Goal: Task Accomplishment & Management: Manage account settings

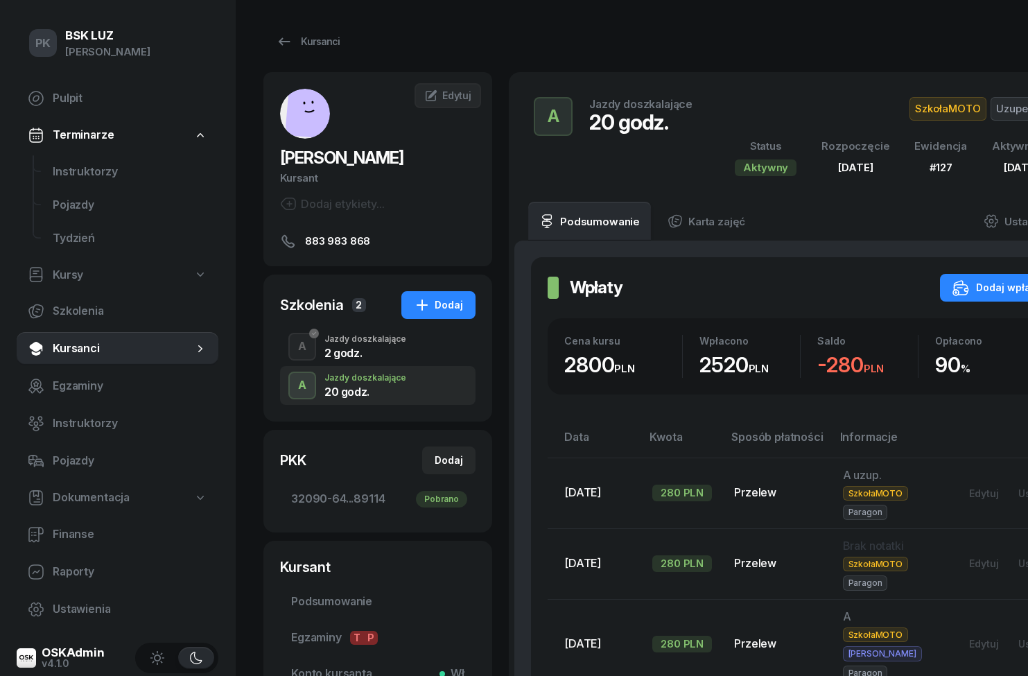
scroll to position [0, 89]
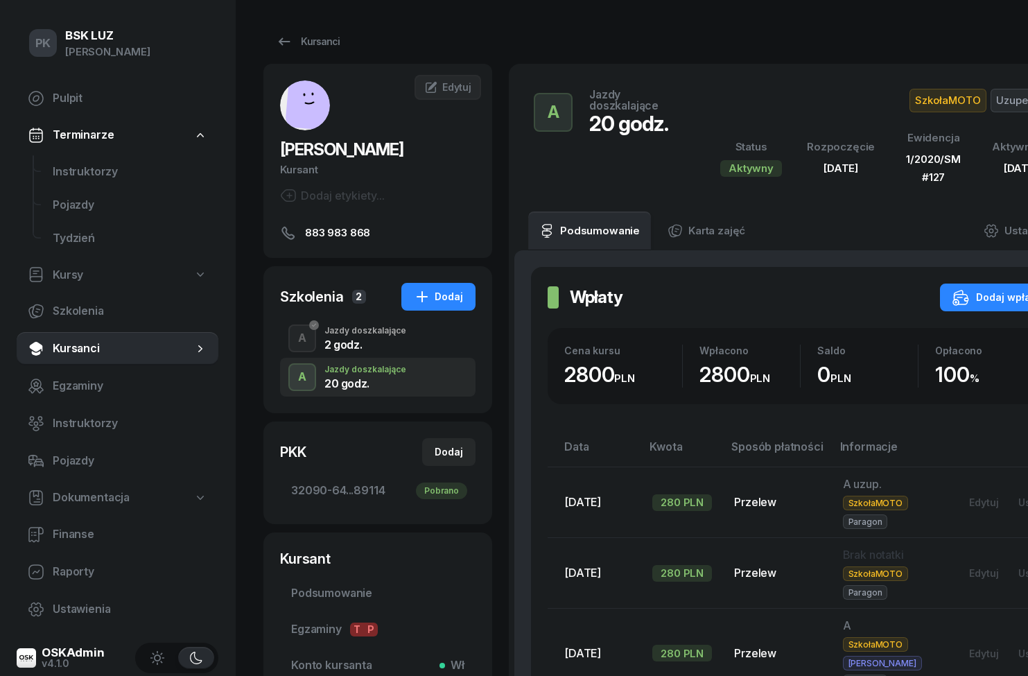
click at [56, 309] on span "Szkolenia" at bounding box center [130, 311] width 155 height 18
select select "createdAt-desc"
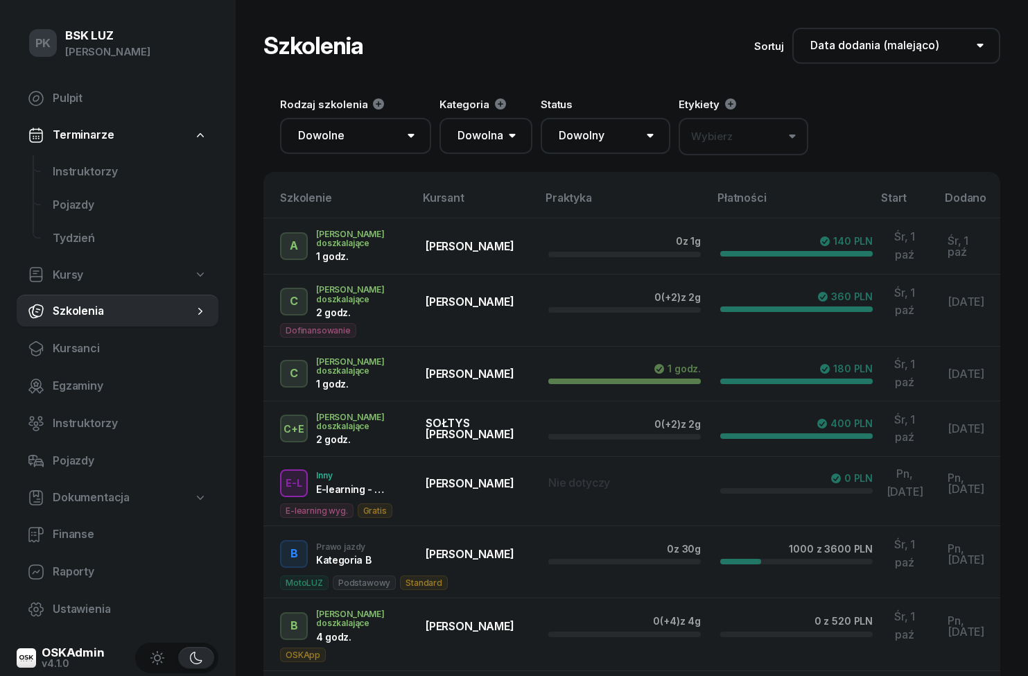
click at [62, 272] on span "Kursy" at bounding box center [68, 275] width 31 height 18
select select
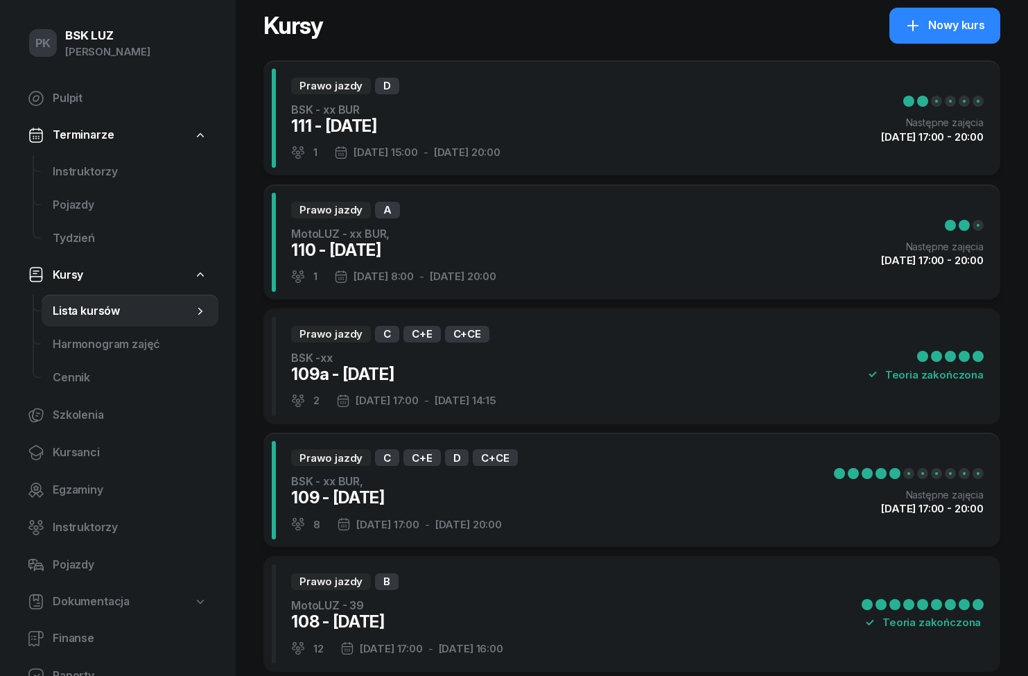
scroll to position [39, 0]
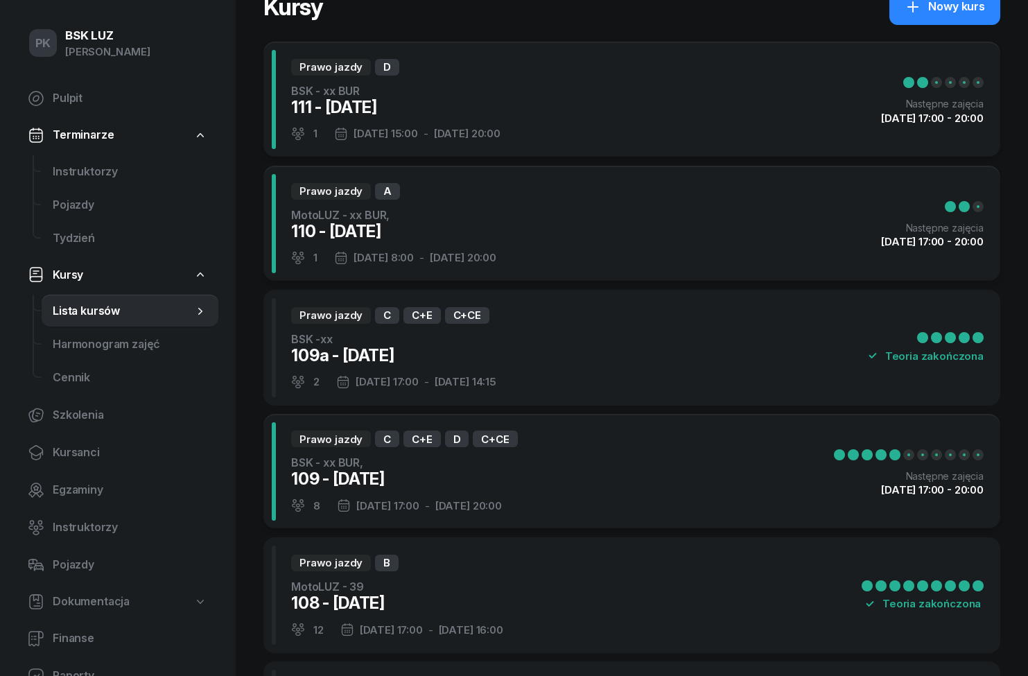
click at [603, 603] on div "Prawo jazdy B MotoLUZ - 39 108 - [DATE] 12 [DATE] 17:00 - [DATE] 16:00 Teoria z…" at bounding box center [631, 595] width 737 height 116
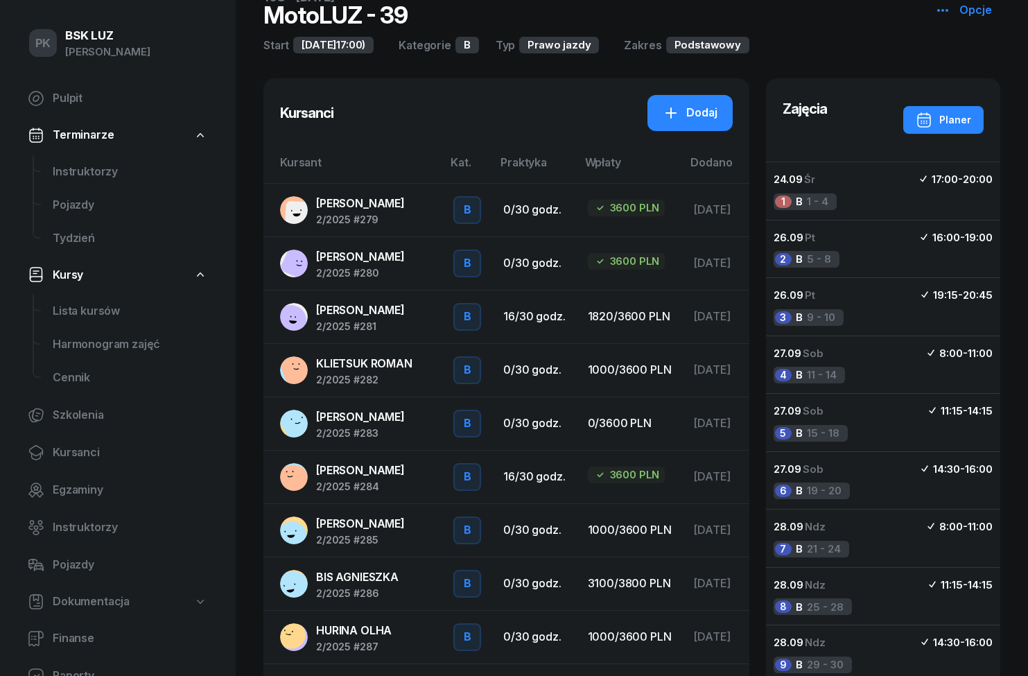
scroll to position [103, 0]
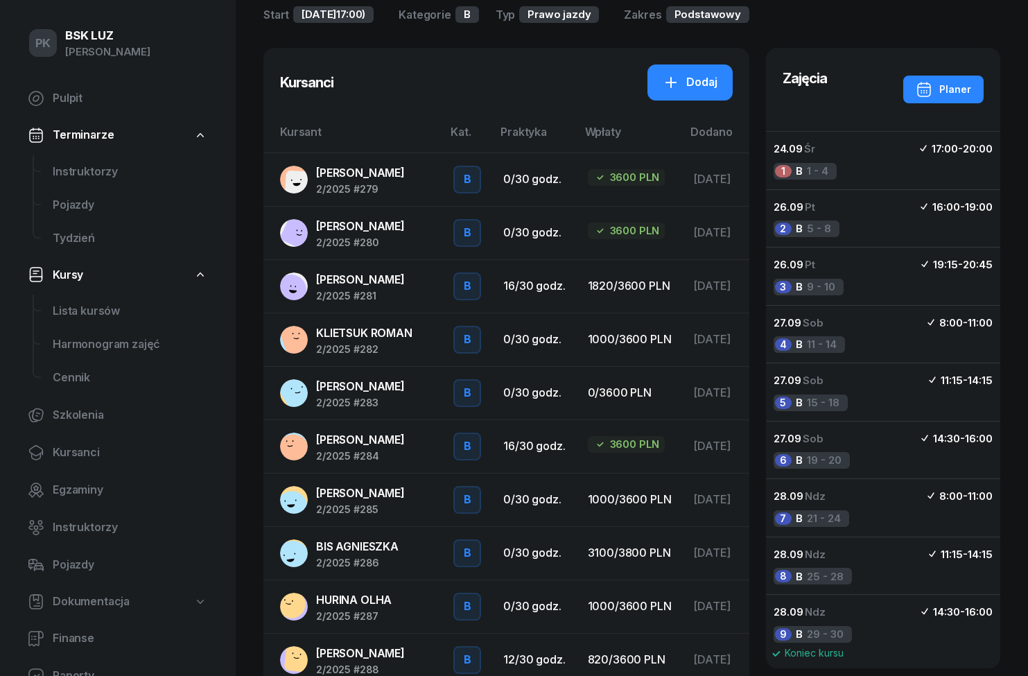
click at [379, 492] on span "[PERSON_NAME]" at bounding box center [360, 493] width 89 height 14
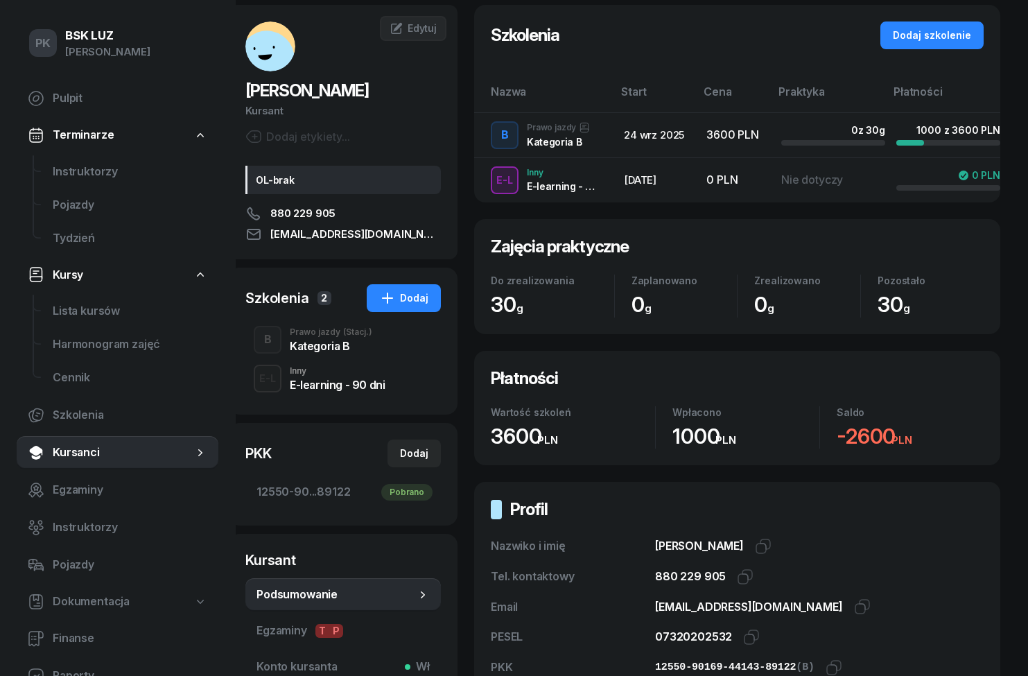
scroll to position [58, 35]
click at [336, 337] on div "Prawo jazdy (Stacj.)" at bounding box center [331, 333] width 83 height 8
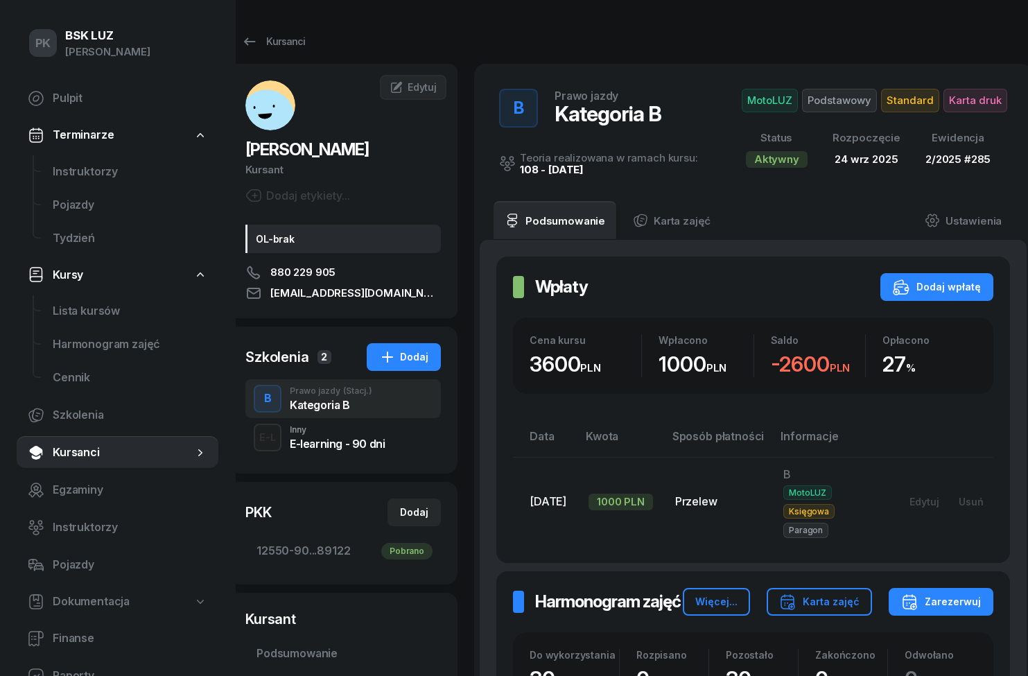
click at [854, 606] on div "Karta zajęć" at bounding box center [819, 602] width 80 height 17
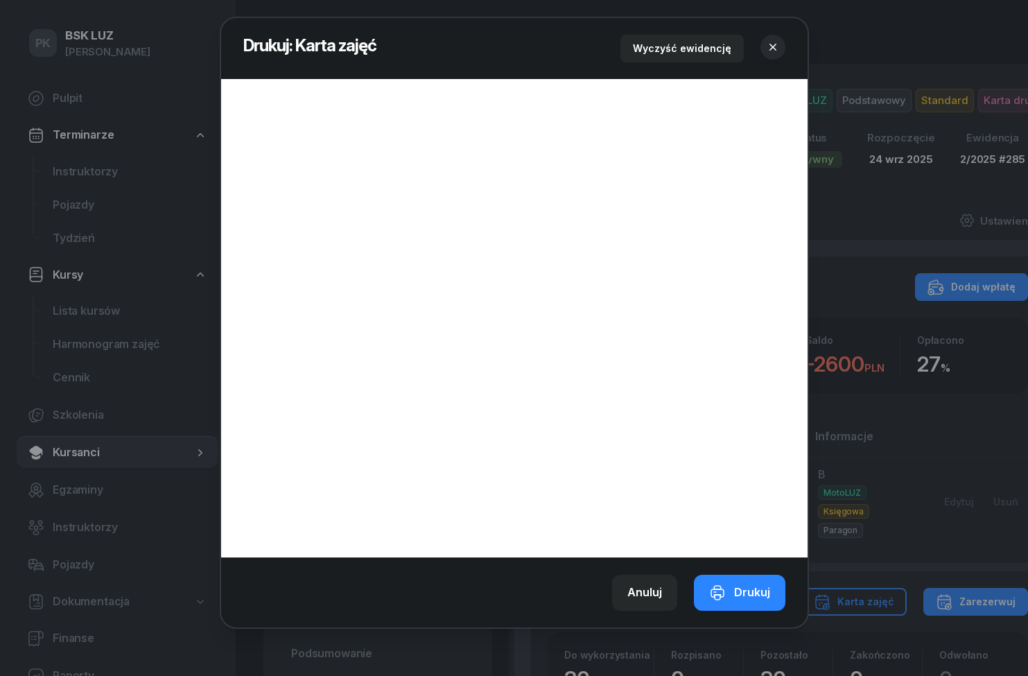
click at [897, 209] on div at bounding box center [514, 338] width 1028 height 676
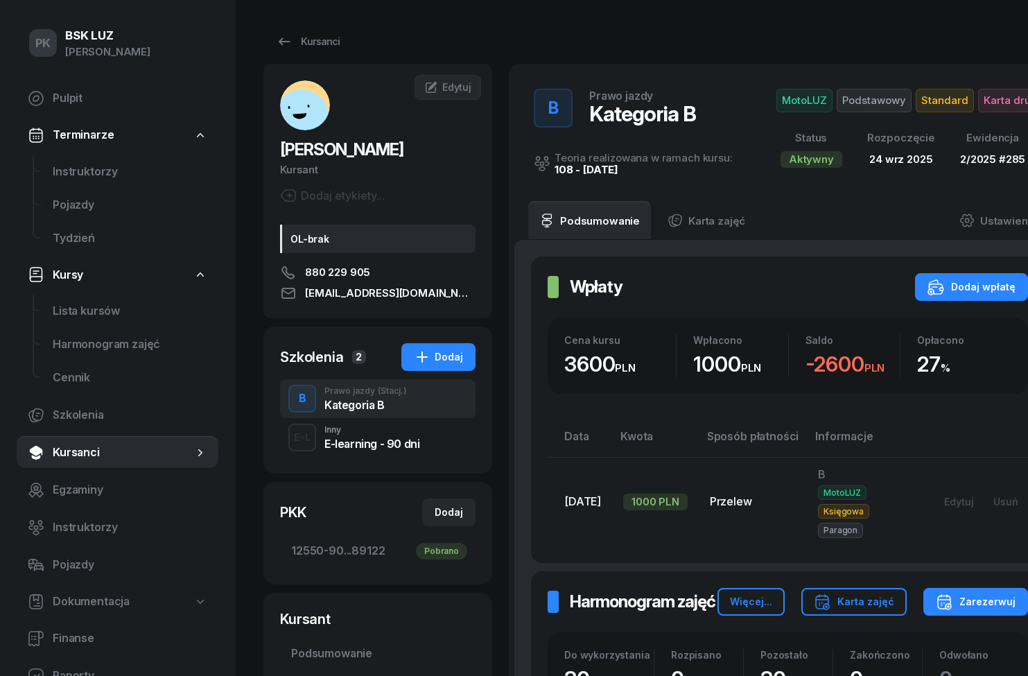
click at [898, 588] on button "Karta zajęć" at bounding box center [854, 602] width 105 height 28
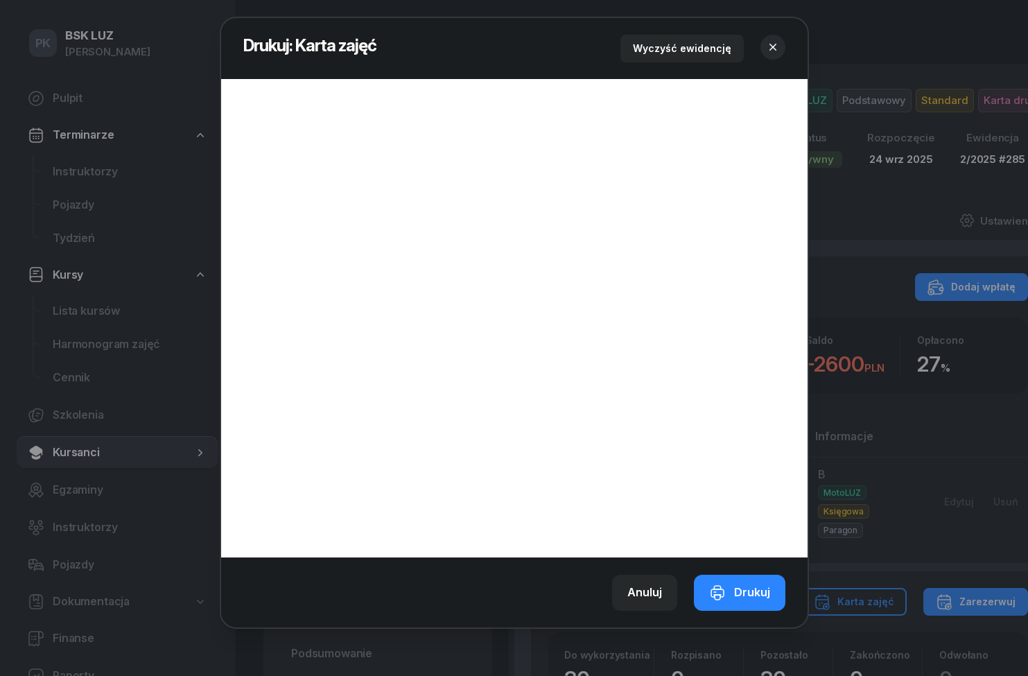
click at [926, 423] on div at bounding box center [514, 338] width 1028 height 676
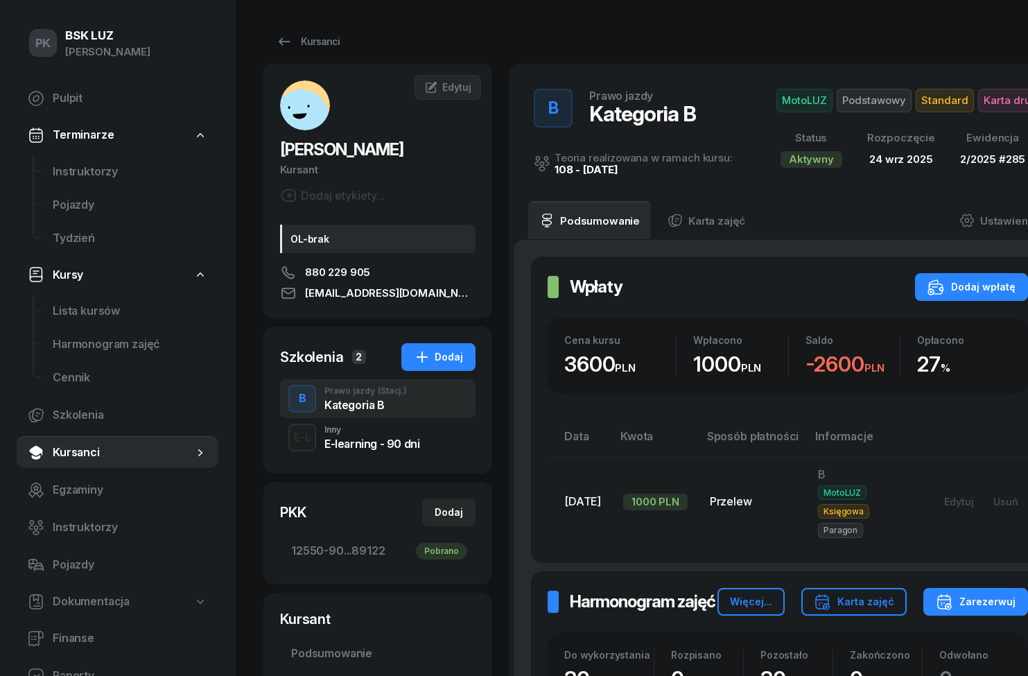
click at [59, 462] on link "Kursanci" at bounding box center [118, 452] width 202 height 33
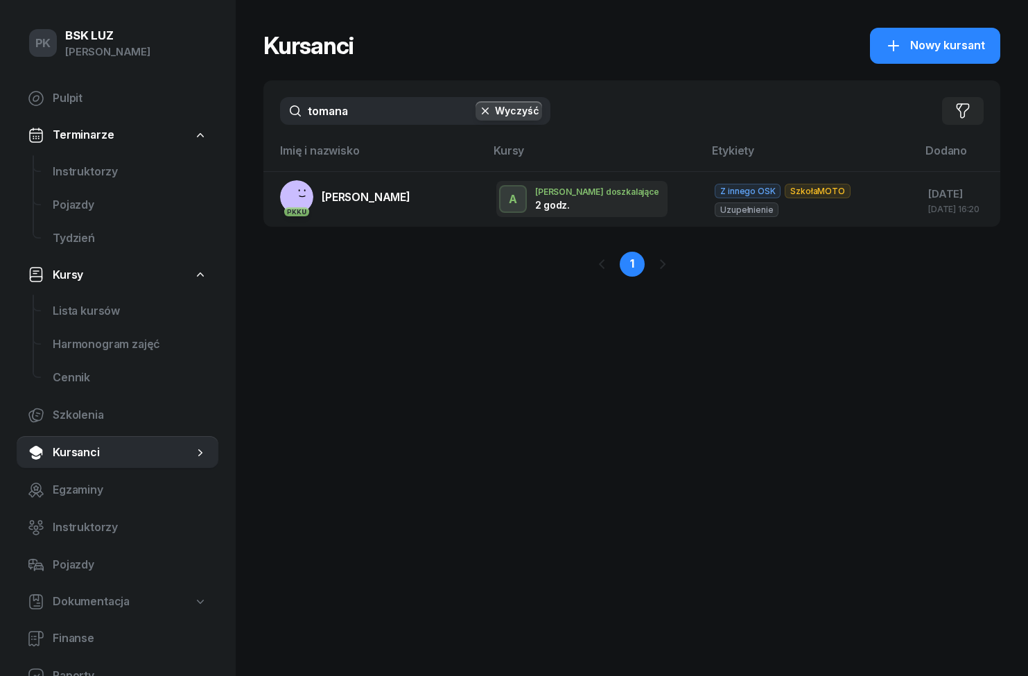
click at [529, 120] on button "Wyczyść" at bounding box center [509, 110] width 67 height 19
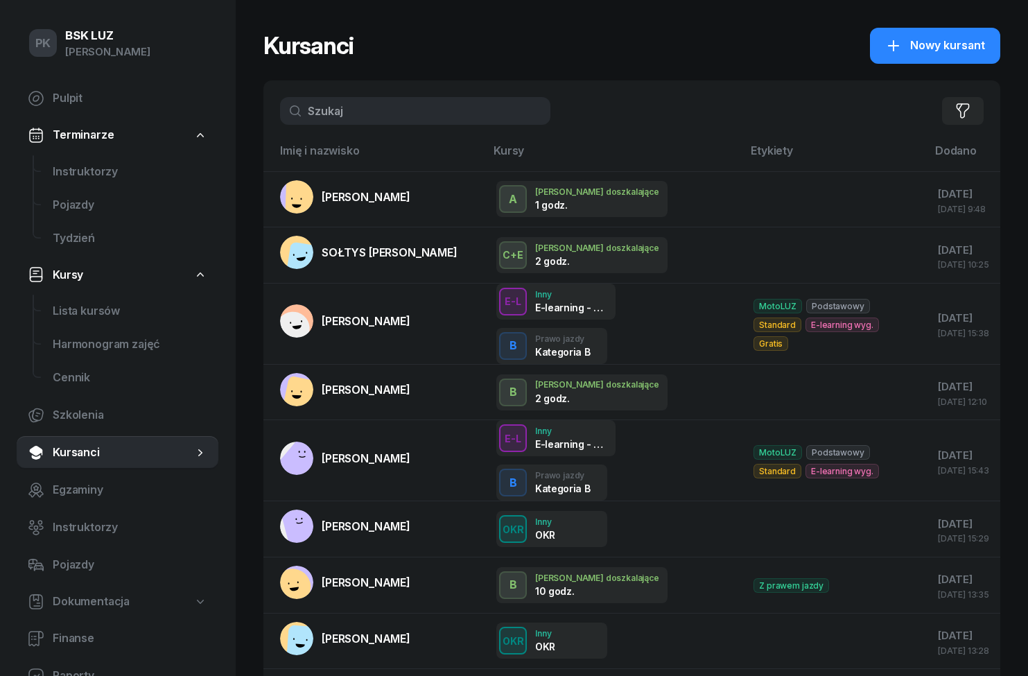
click at [408, 209] on link "[PERSON_NAME]" at bounding box center [345, 196] width 130 height 33
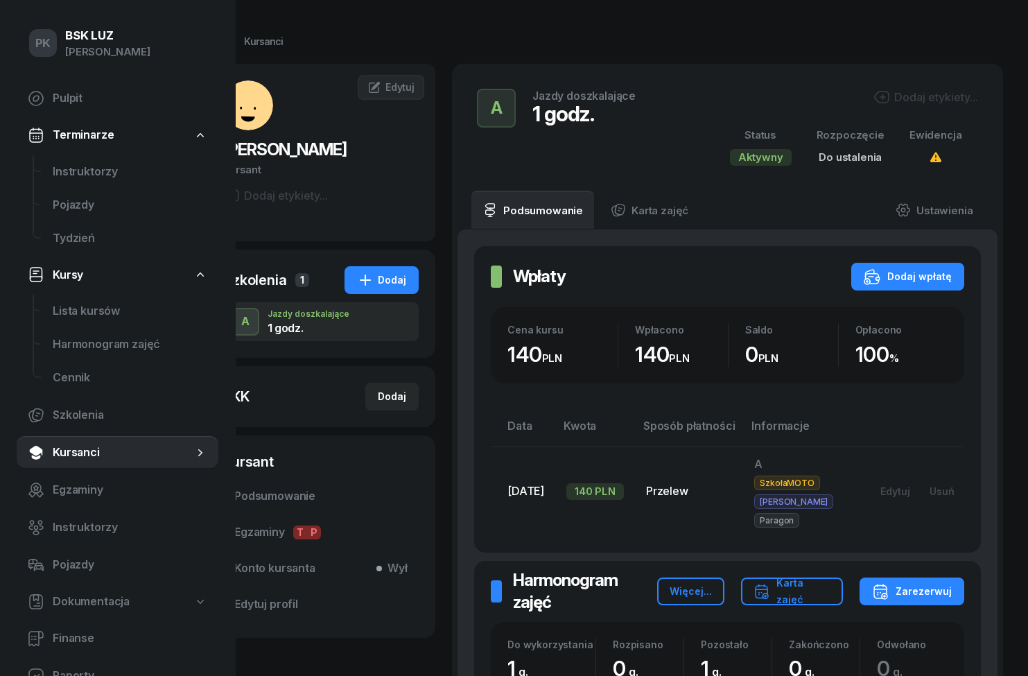
scroll to position [0, 87]
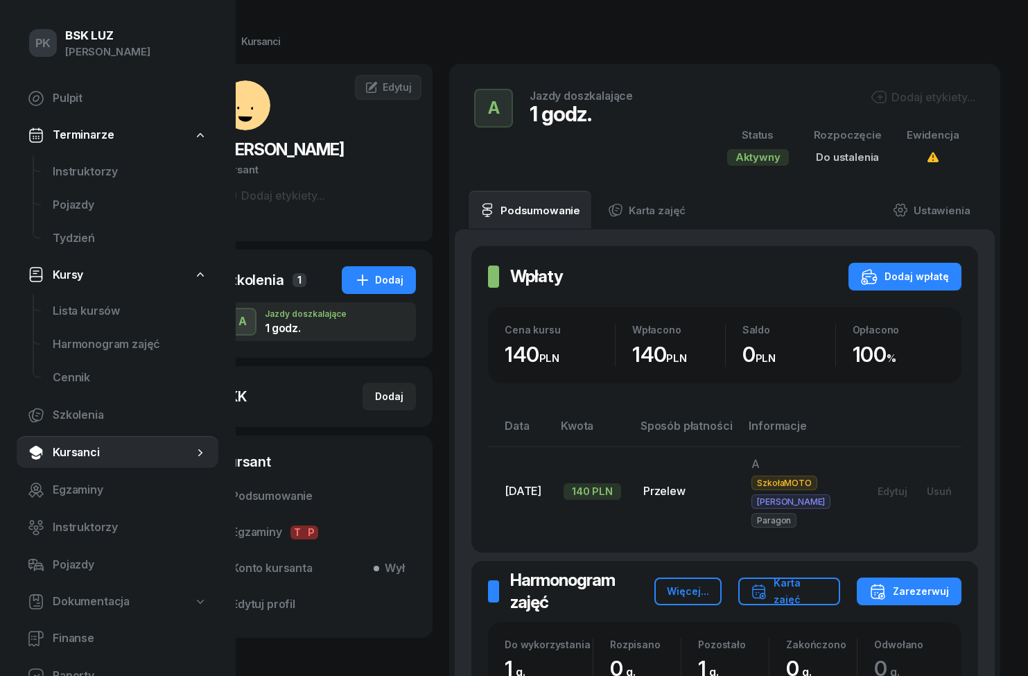
click at [804, 578] on button "Karta zajęć" at bounding box center [789, 592] width 103 height 28
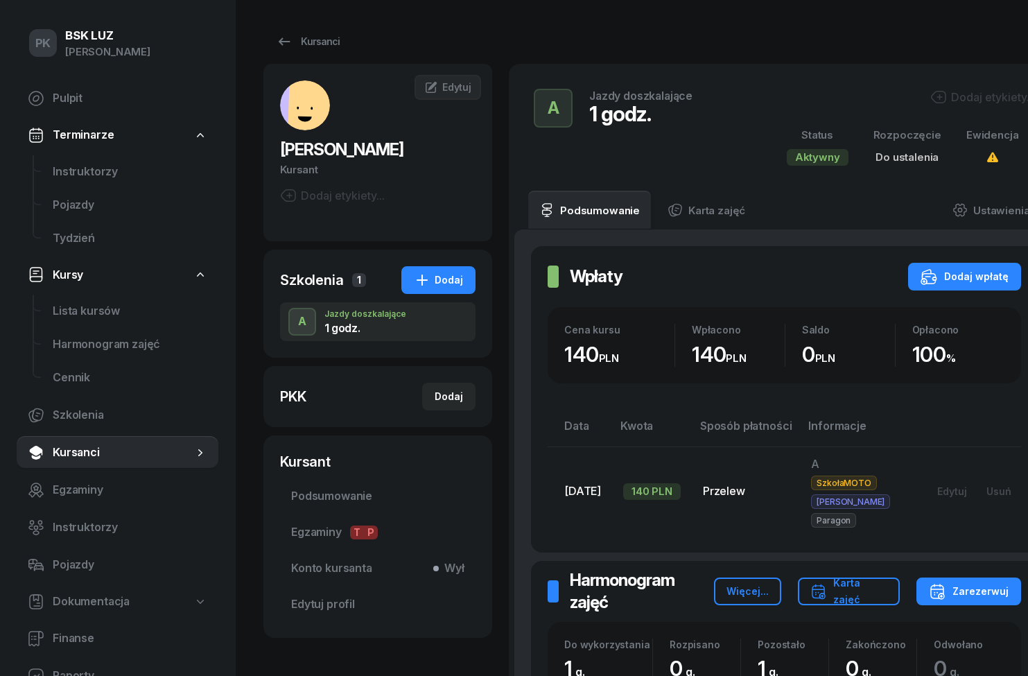
scroll to position [0, 0]
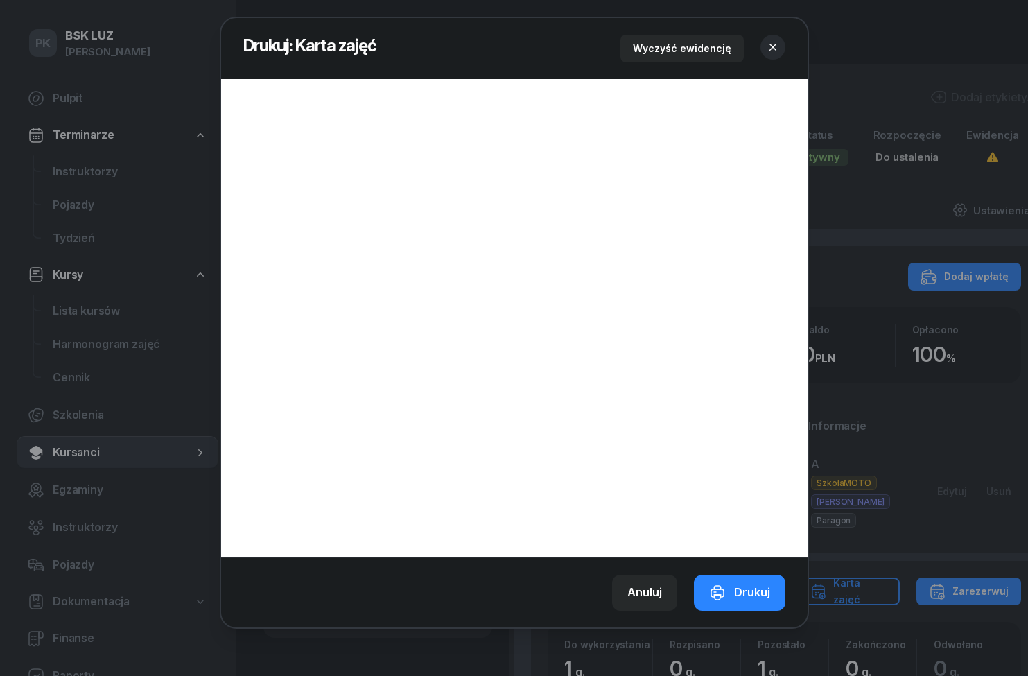
click at [935, 386] on div at bounding box center [514, 338] width 1028 height 676
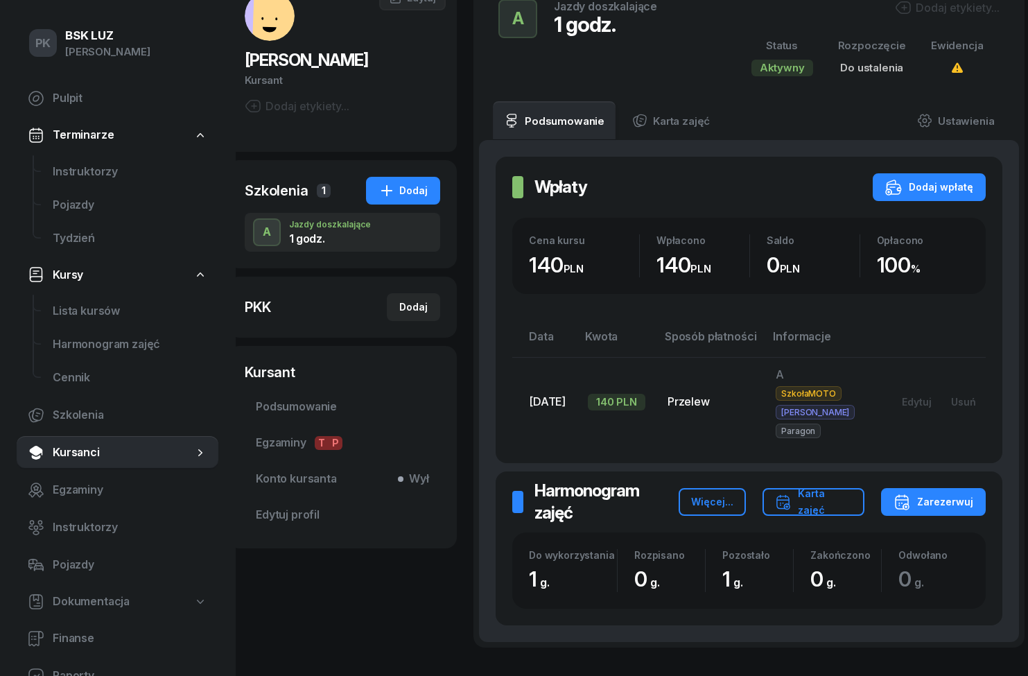
scroll to position [86, 40]
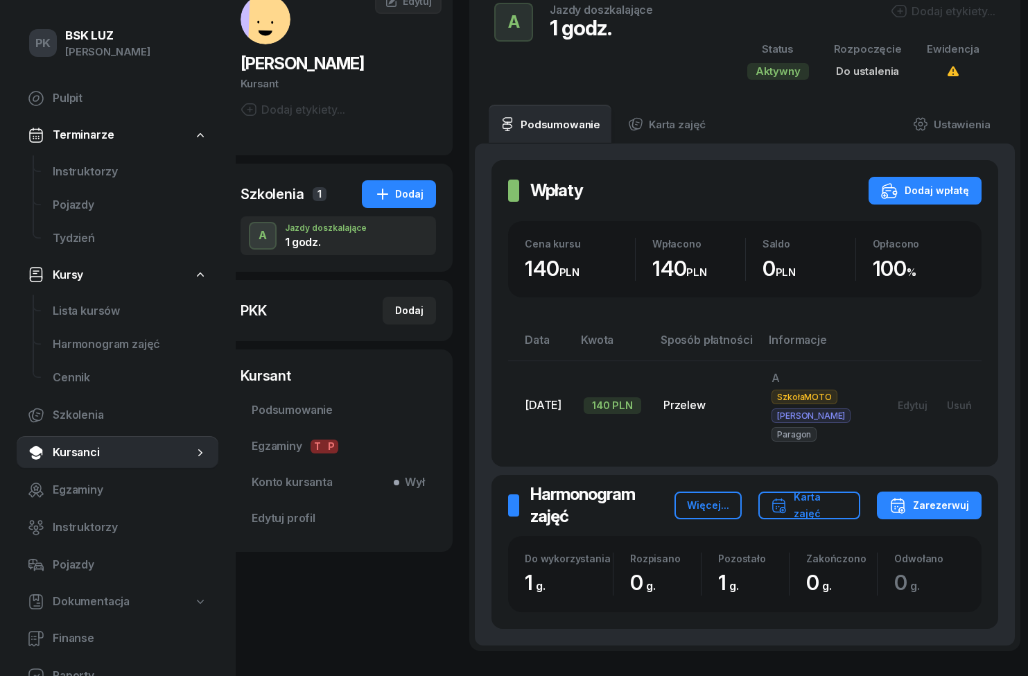
click at [275, 232] on button "A" at bounding box center [263, 236] width 28 height 28
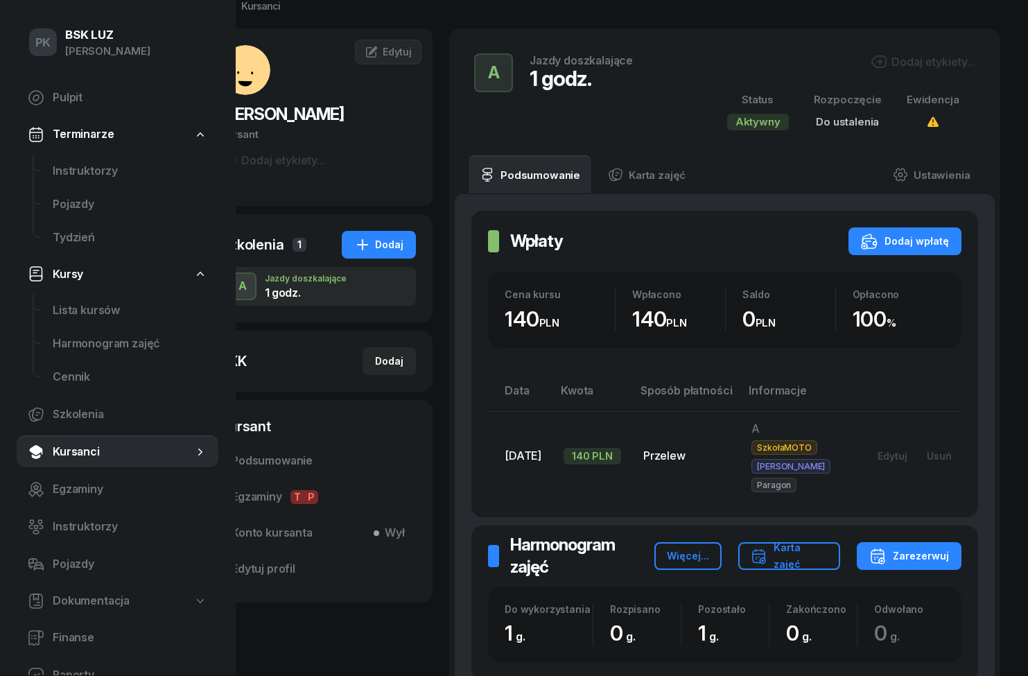
scroll to position [35, 39]
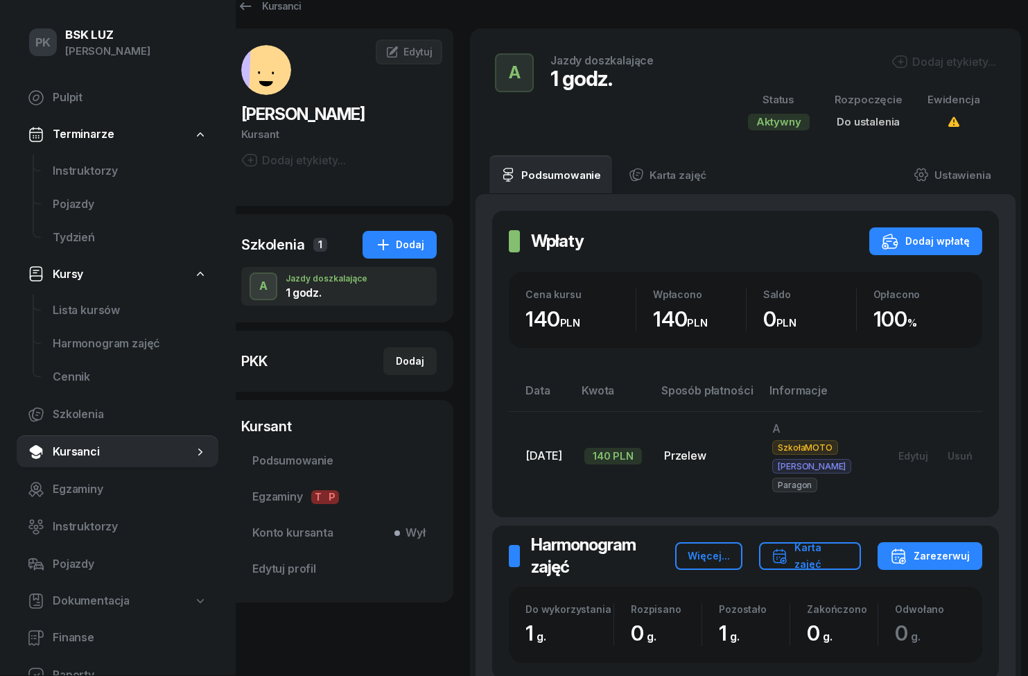
click at [51, 456] on link "Kursanci" at bounding box center [118, 452] width 202 height 33
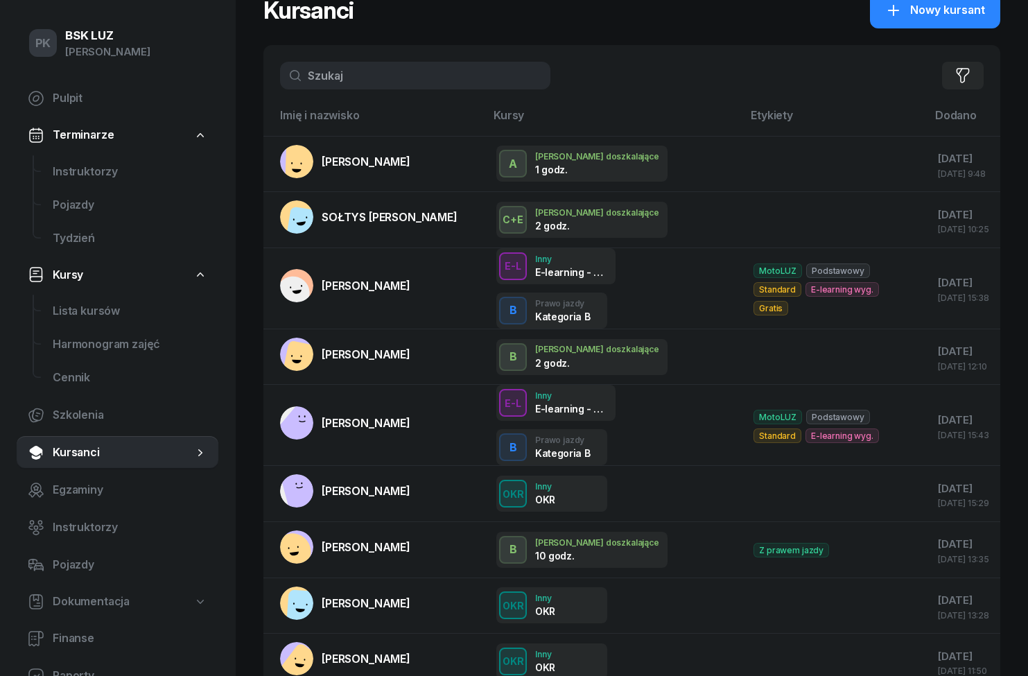
click at [802, 168] on div at bounding box center [835, 164] width 162 height 18
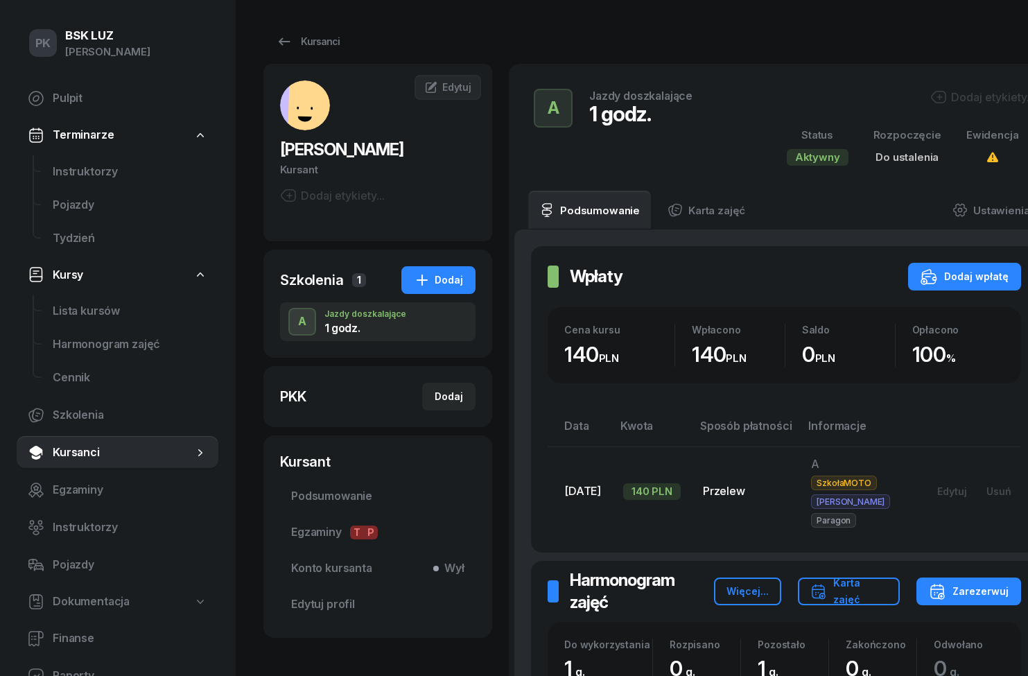
scroll to position [35, 87]
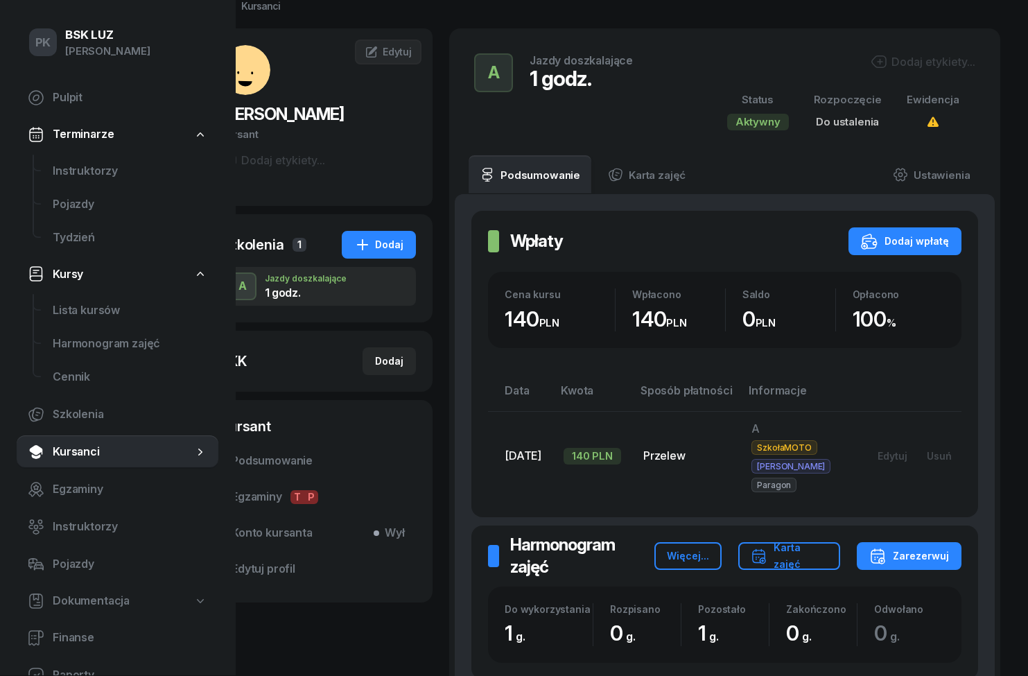
click at [951, 58] on div "Dodaj etykiety..." at bounding box center [923, 62] width 105 height 17
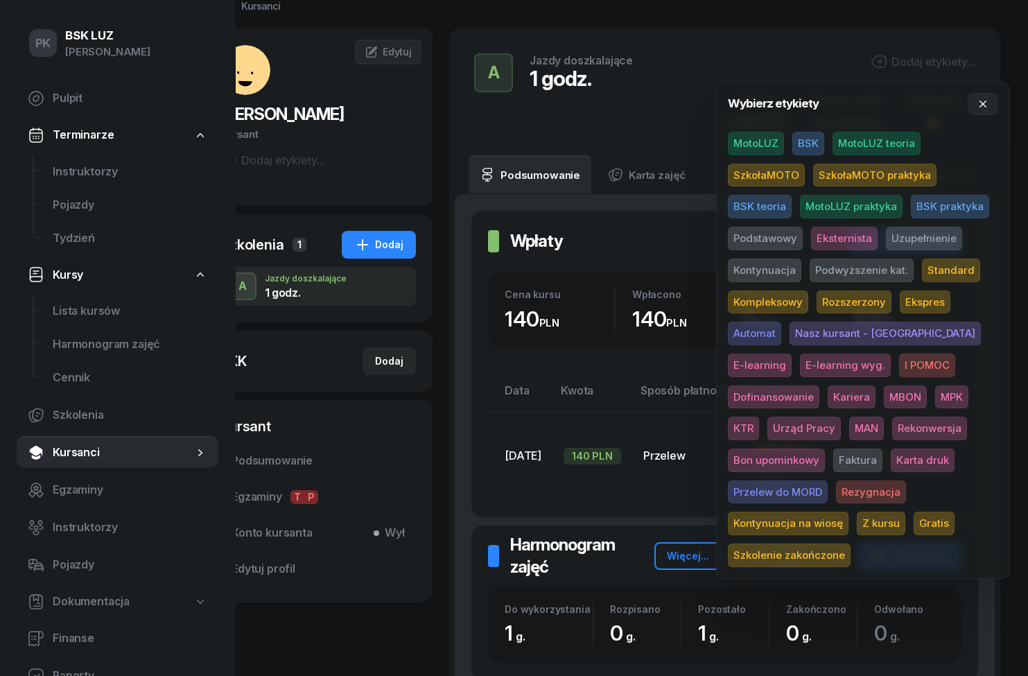
click at [801, 176] on span "SzkołaMOTO" at bounding box center [766, 176] width 77 height 24
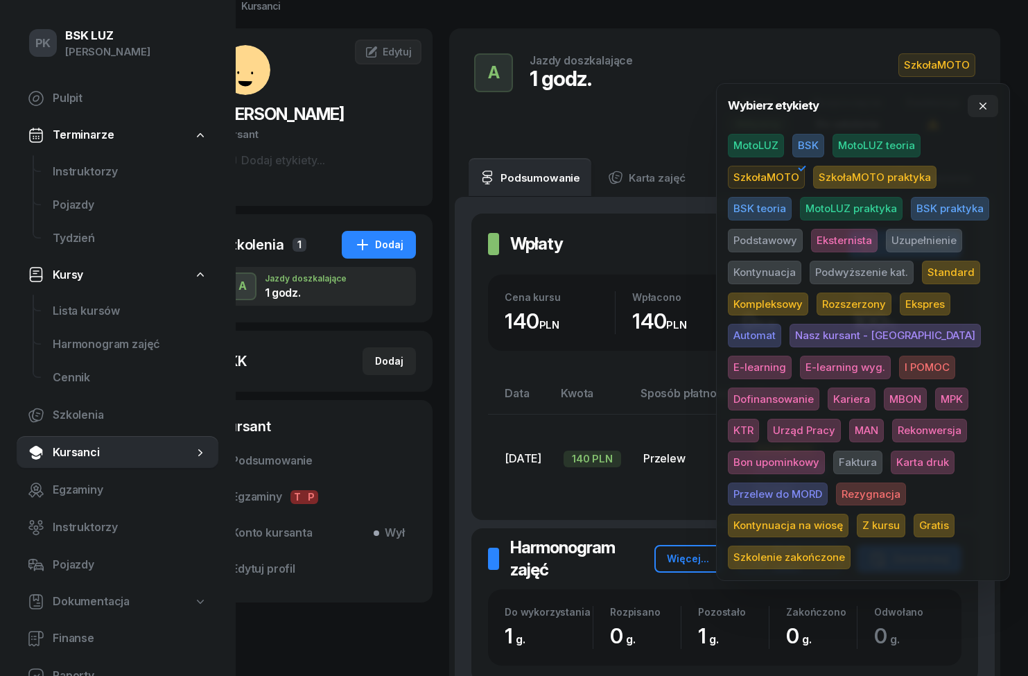
click at [958, 241] on span "Uzupełnienie" at bounding box center [924, 241] width 76 height 24
click at [760, 43] on div "A Jazdy doszkalające 1 godz. SzkołaMOTO Uzupełnienie Status Aktywny Rozpoczęcie…" at bounding box center [724, 93] width 551 height 130
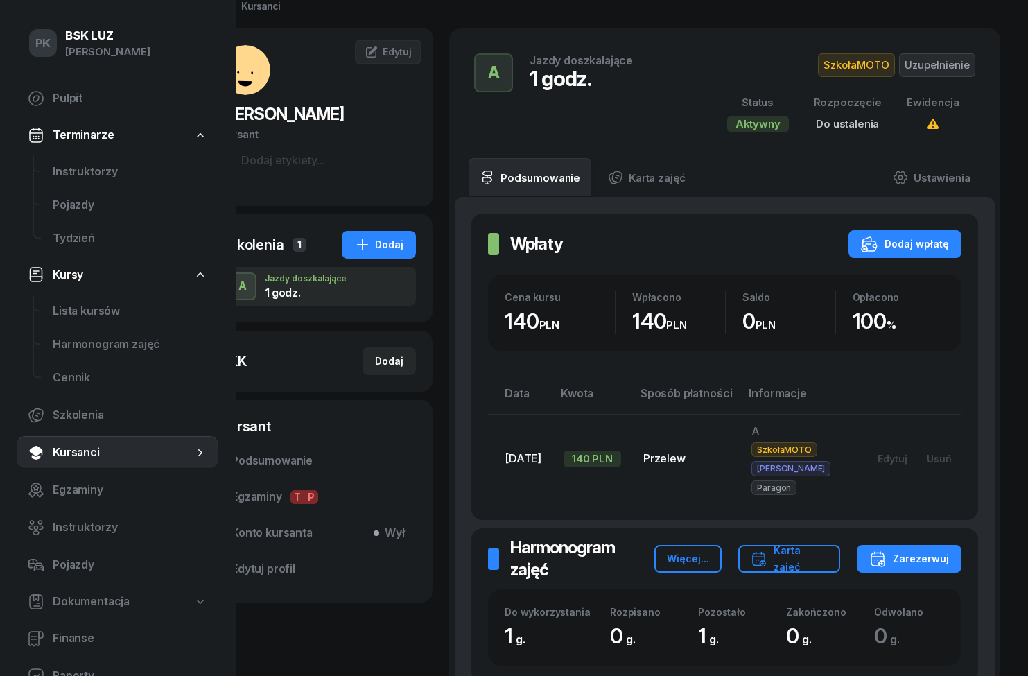
click at [959, 187] on link "Ustawienia" at bounding box center [931, 177] width 99 height 39
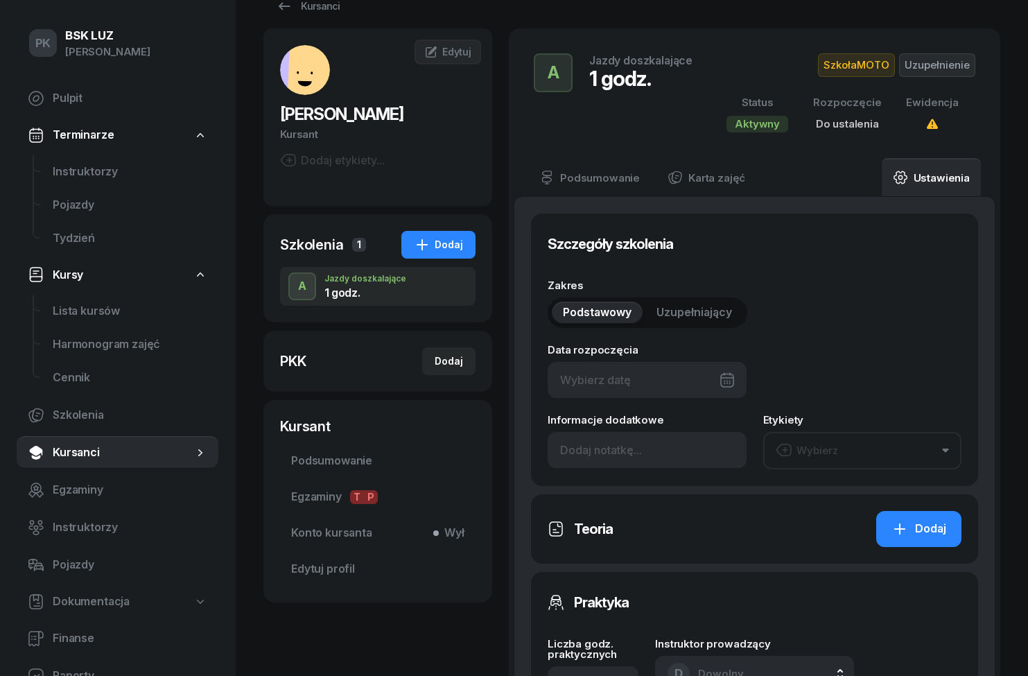
scroll to position [35, 0]
type input "1"
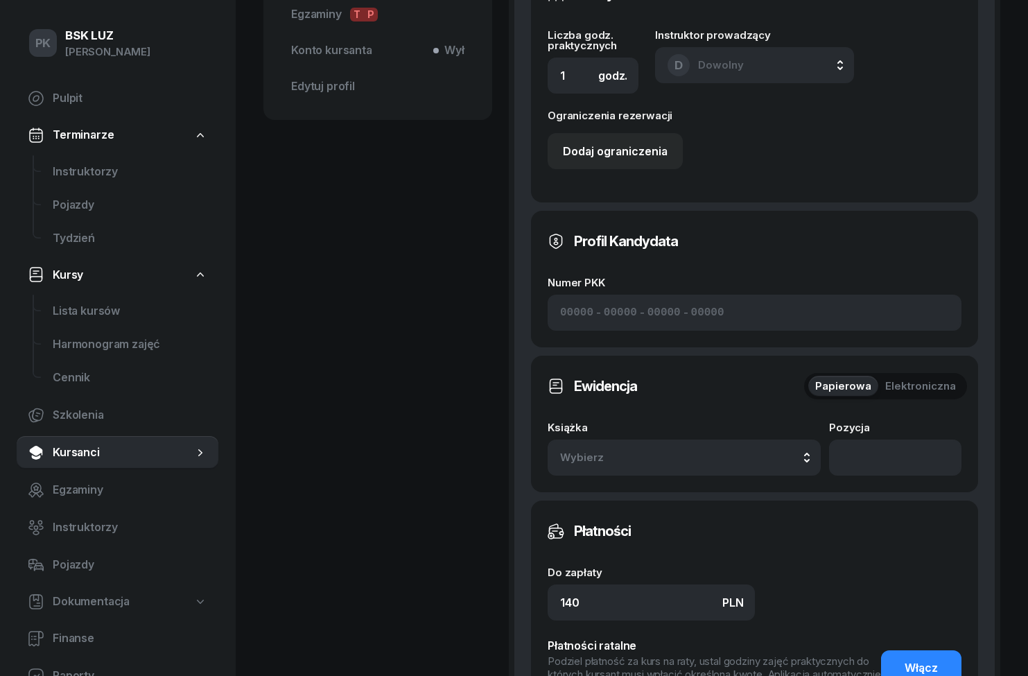
click at [781, 462] on div "Wybierz" at bounding box center [684, 458] width 248 height 18
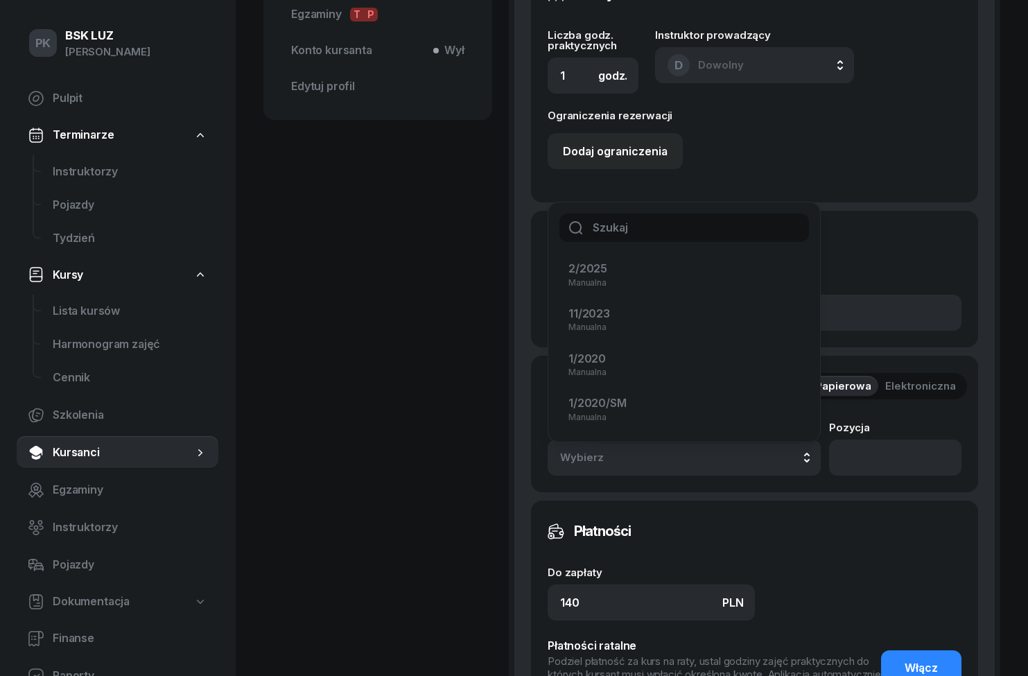
scroll to position [51, 0]
click at [727, 409] on div "1/2020/SM Manualna" at bounding box center [676, 408] width 215 height 27
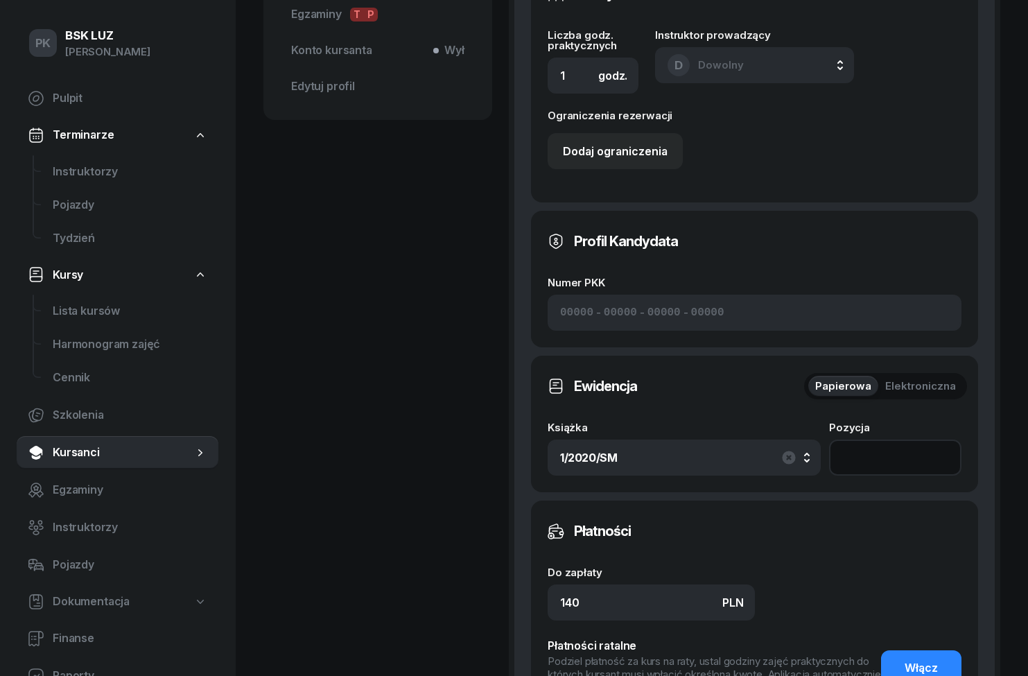
click at [913, 449] on input "number" at bounding box center [895, 458] width 132 height 36
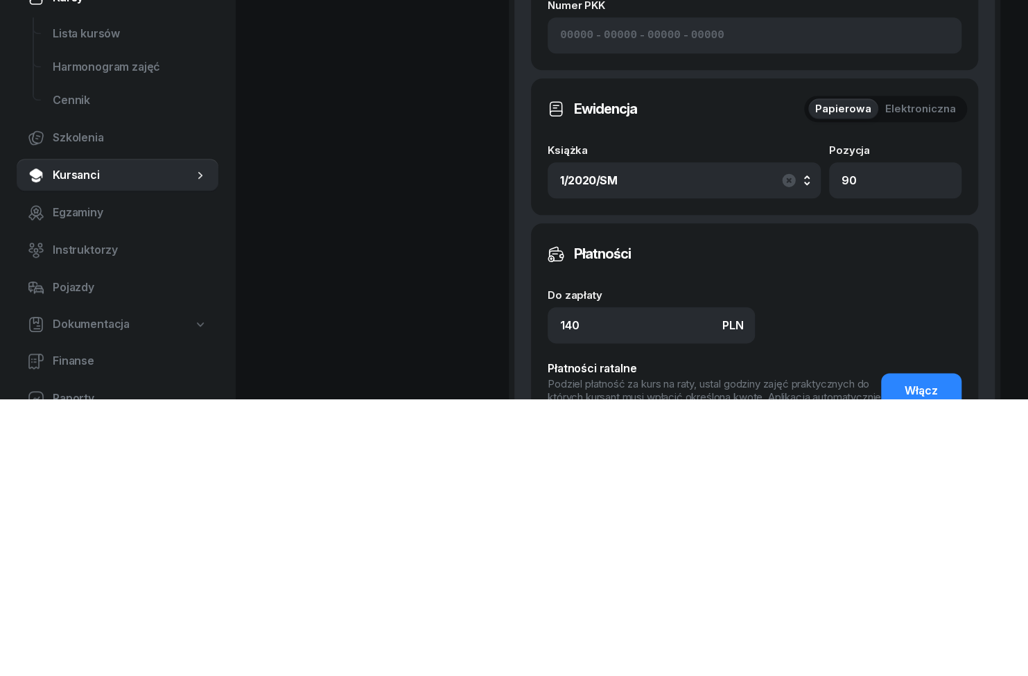
scroll to position [795, 0]
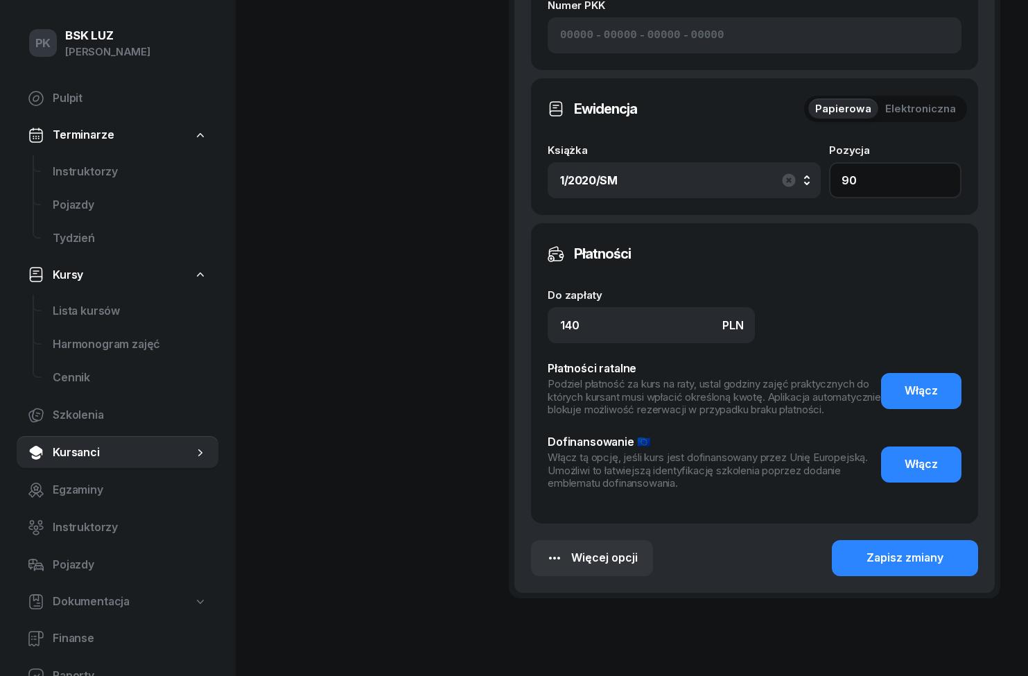
type input "90"
click at [932, 562] on div "Zapisz zmiany" at bounding box center [905, 558] width 77 height 18
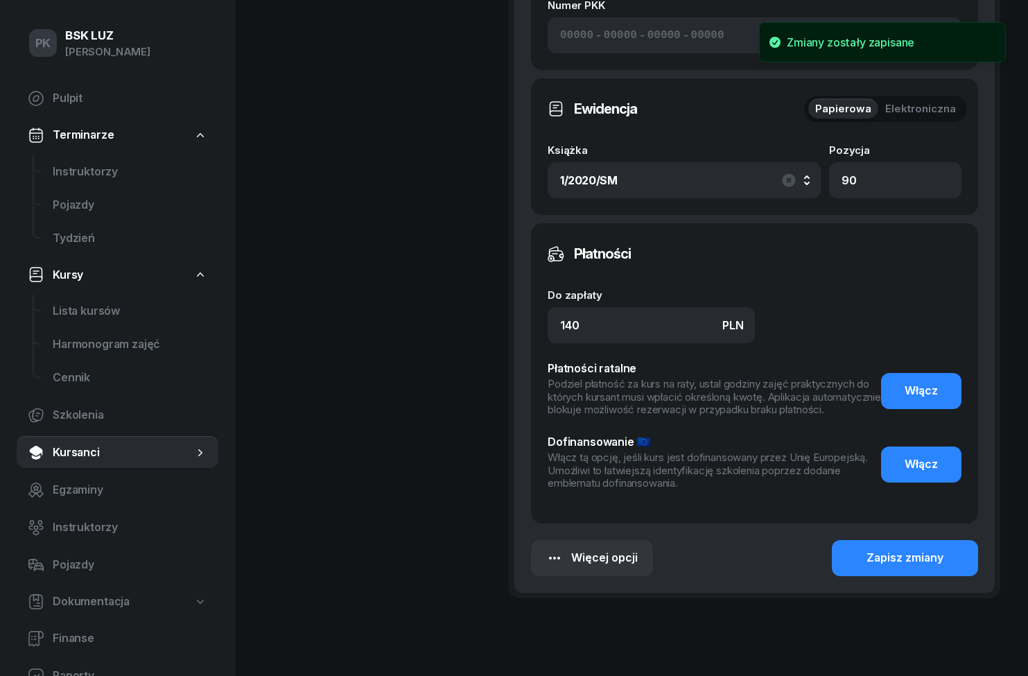
scroll to position [118, 0]
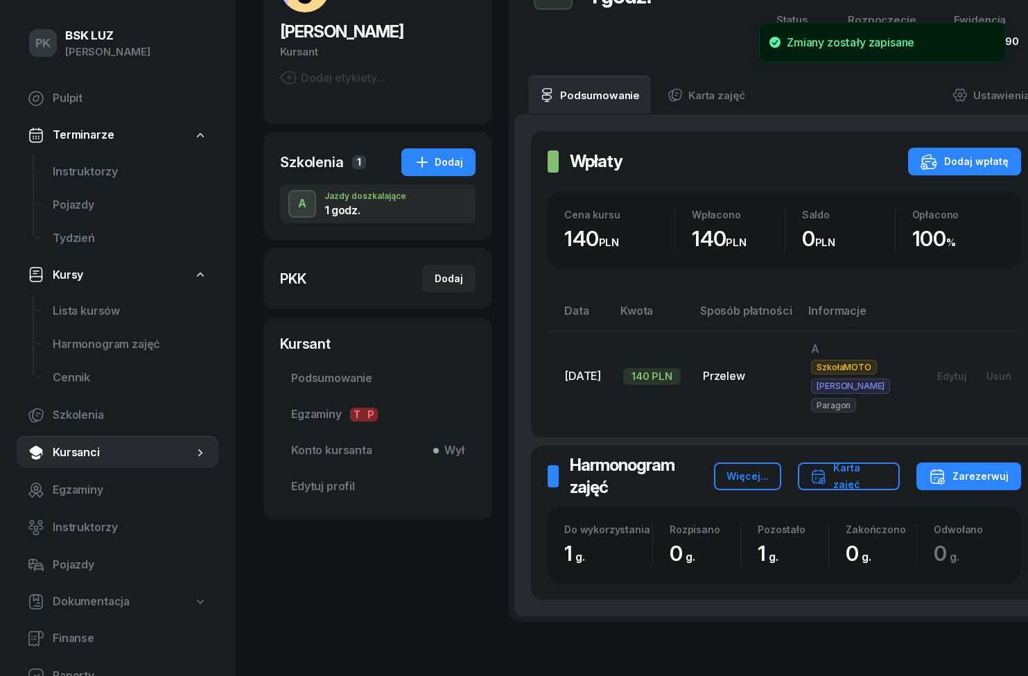
click at [895, 465] on button "Karta zajęć" at bounding box center [849, 476] width 103 height 28
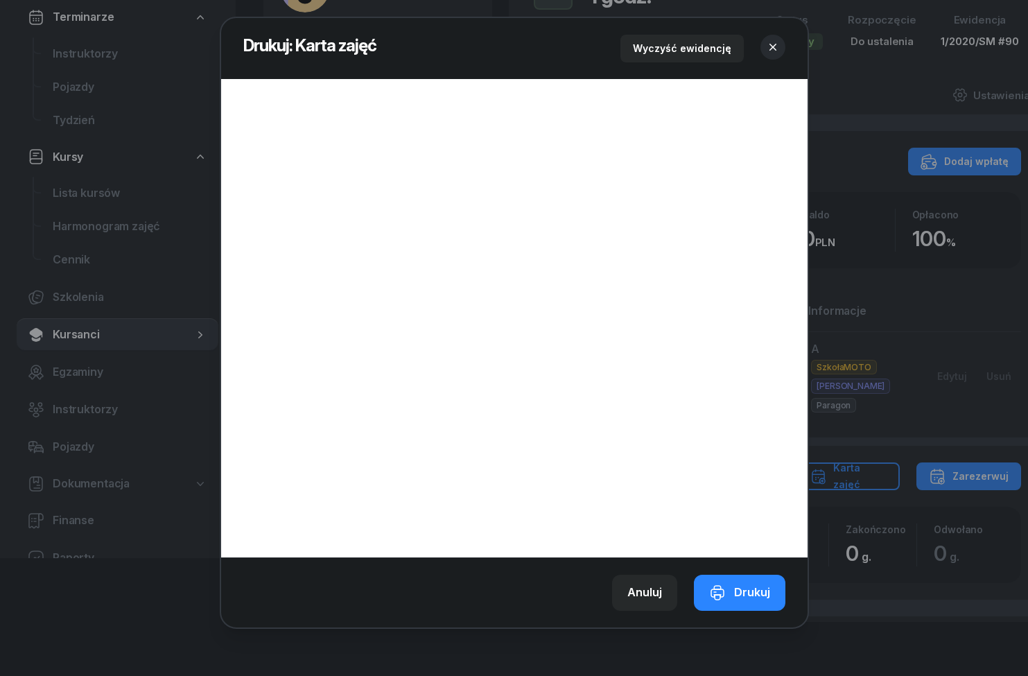
click at [905, 633] on div at bounding box center [514, 338] width 1028 height 676
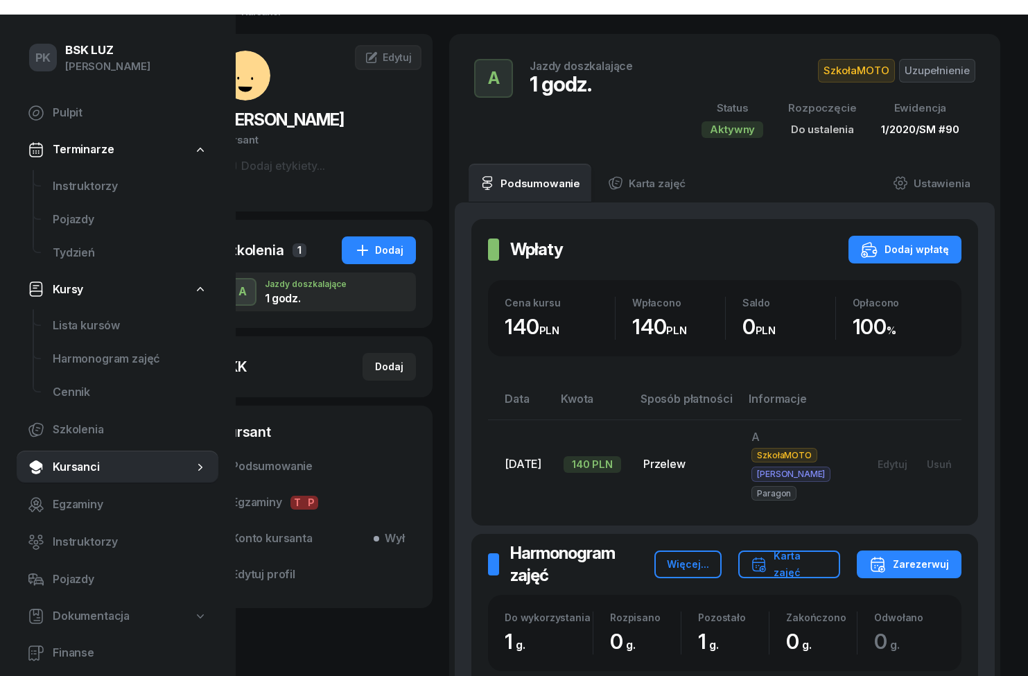
scroll to position [0, 87]
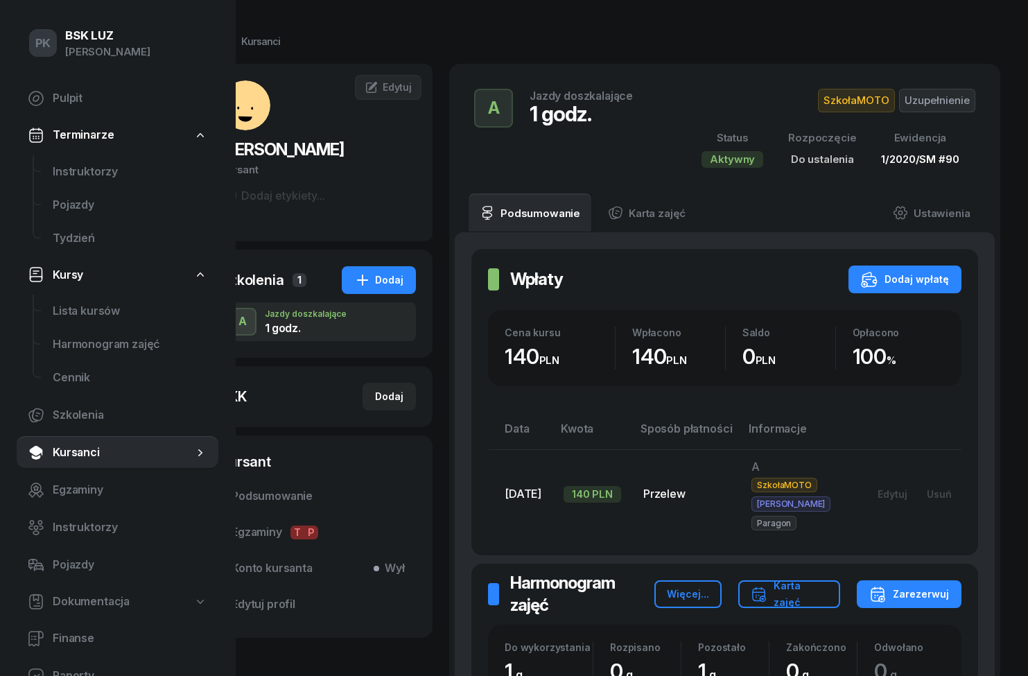
click at [946, 224] on link "Ustawienia" at bounding box center [931, 212] width 99 height 39
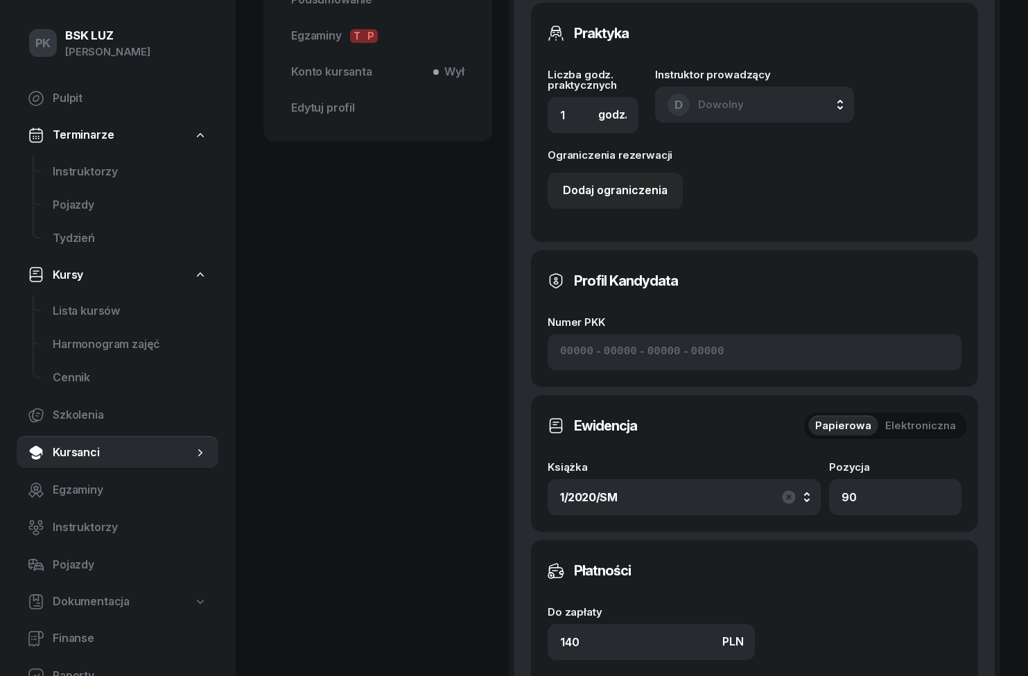
scroll to position [526, 0]
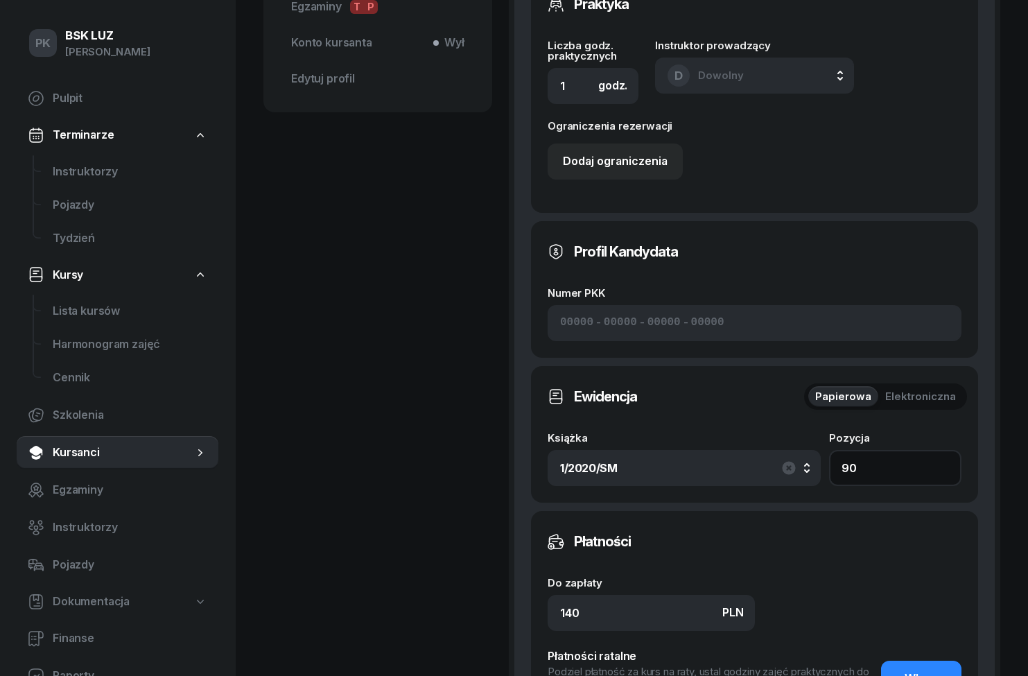
click at [898, 463] on input "90" at bounding box center [895, 468] width 132 height 36
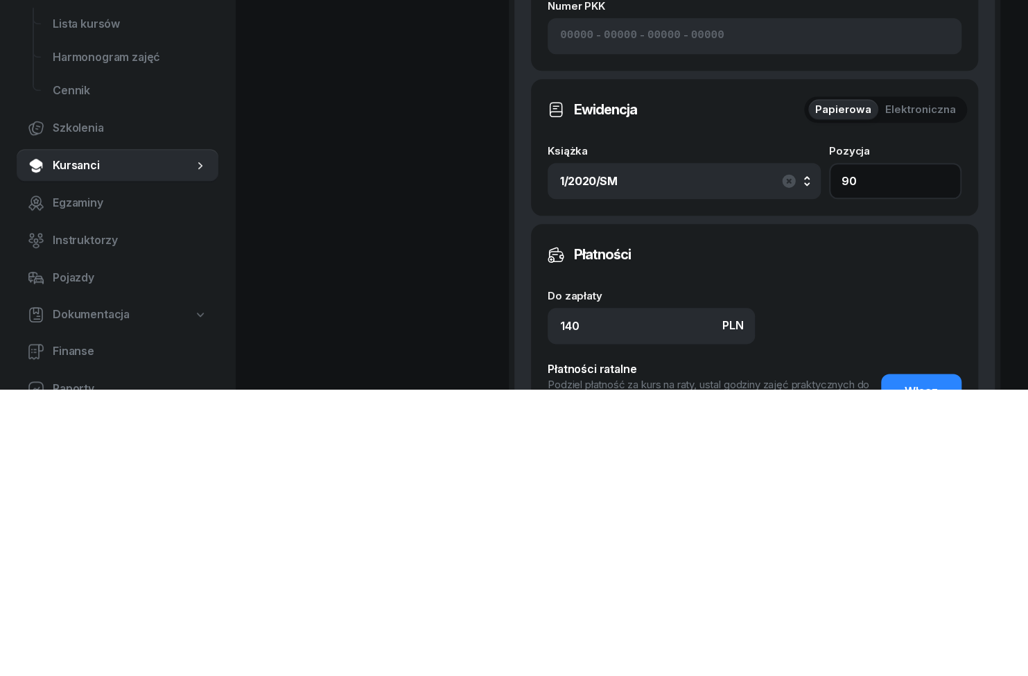
type input "9"
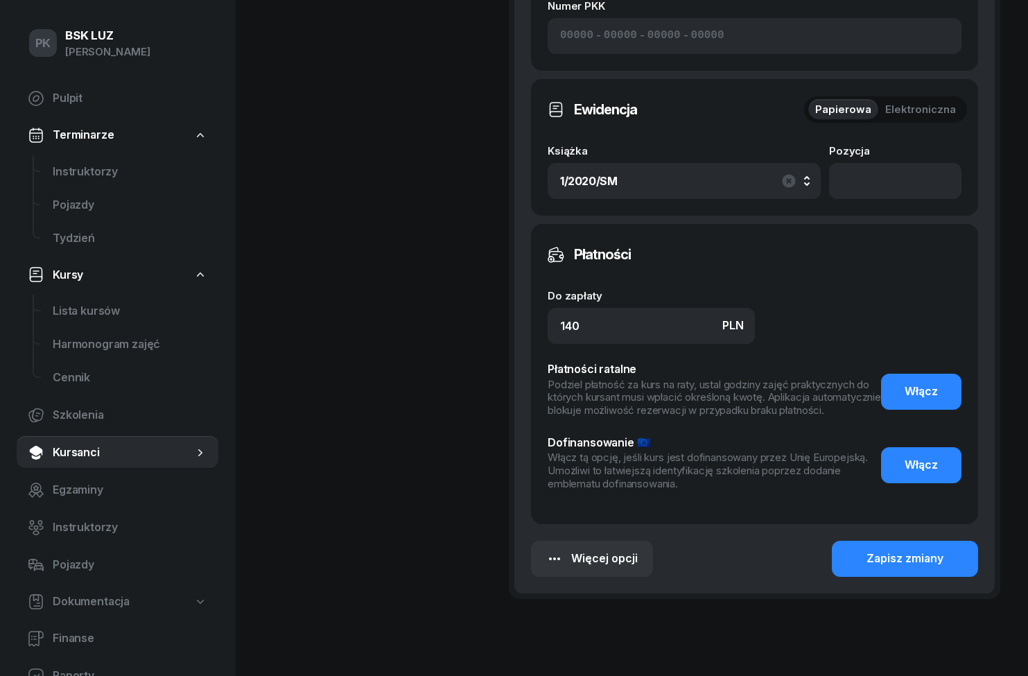
click at [915, 561] on div "Zapisz zmiany" at bounding box center [905, 559] width 77 height 18
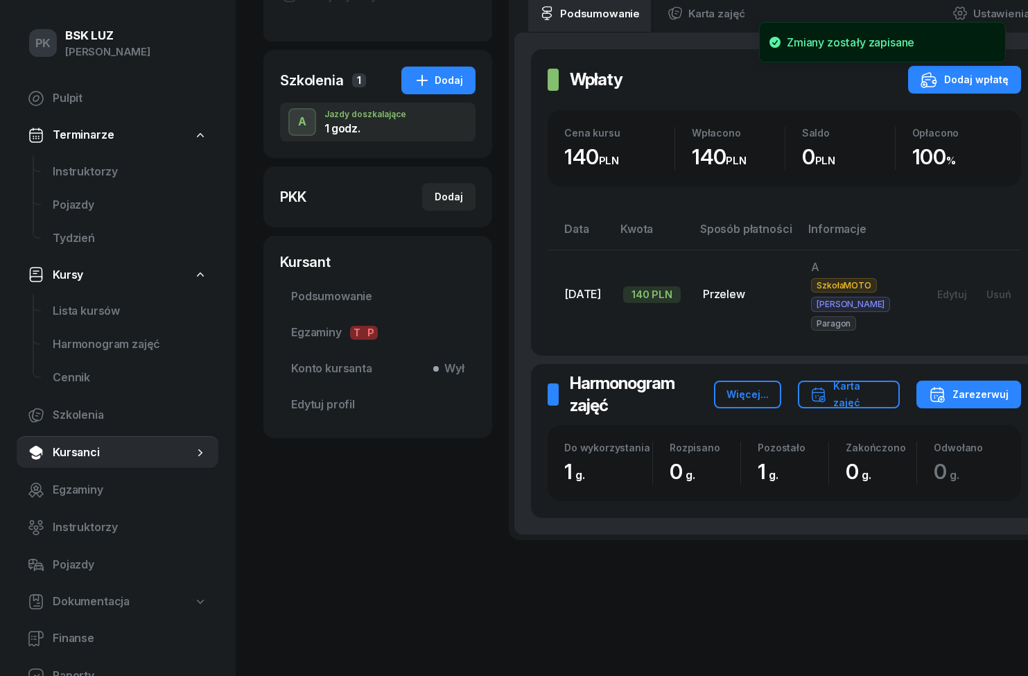
scroll to position [118, 0]
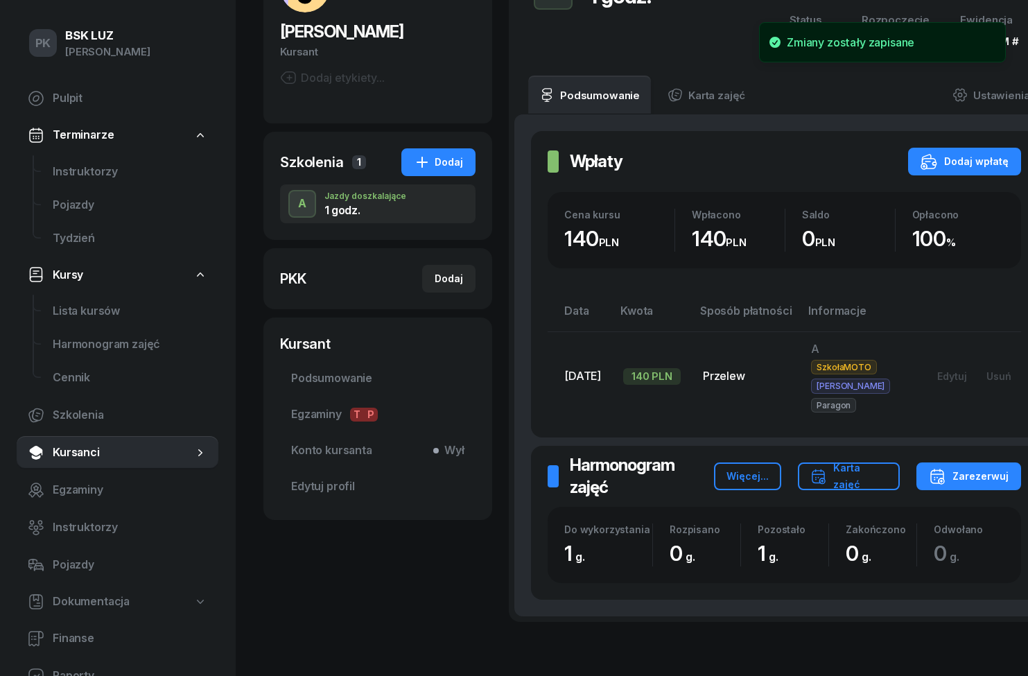
click at [884, 460] on div "Karta zajęć" at bounding box center [850, 476] width 78 height 33
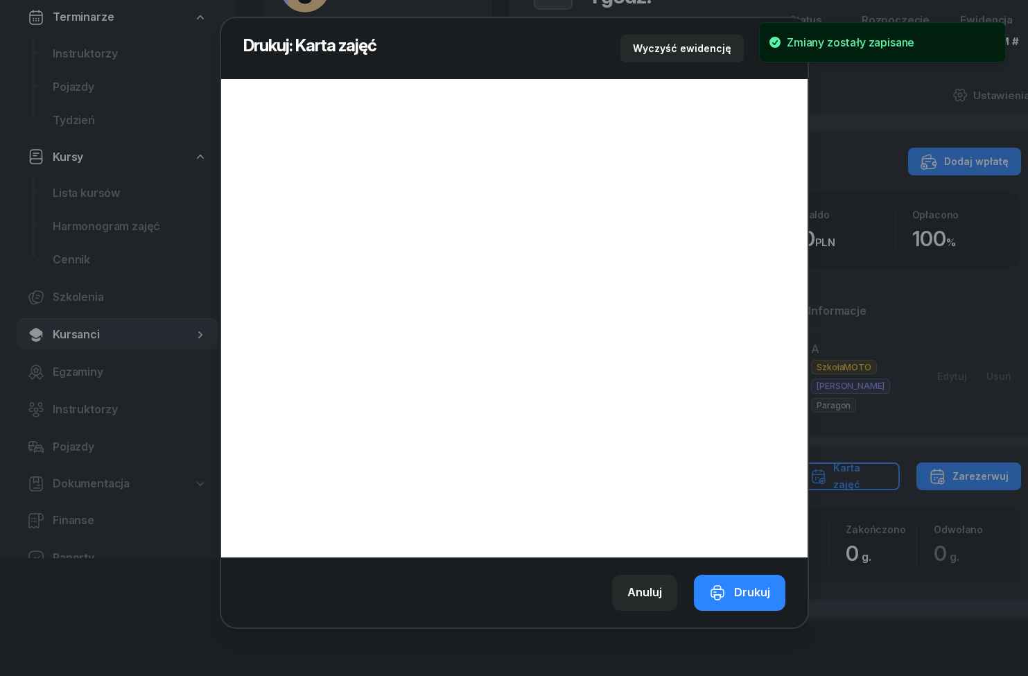
click at [866, 648] on div at bounding box center [514, 338] width 1028 height 676
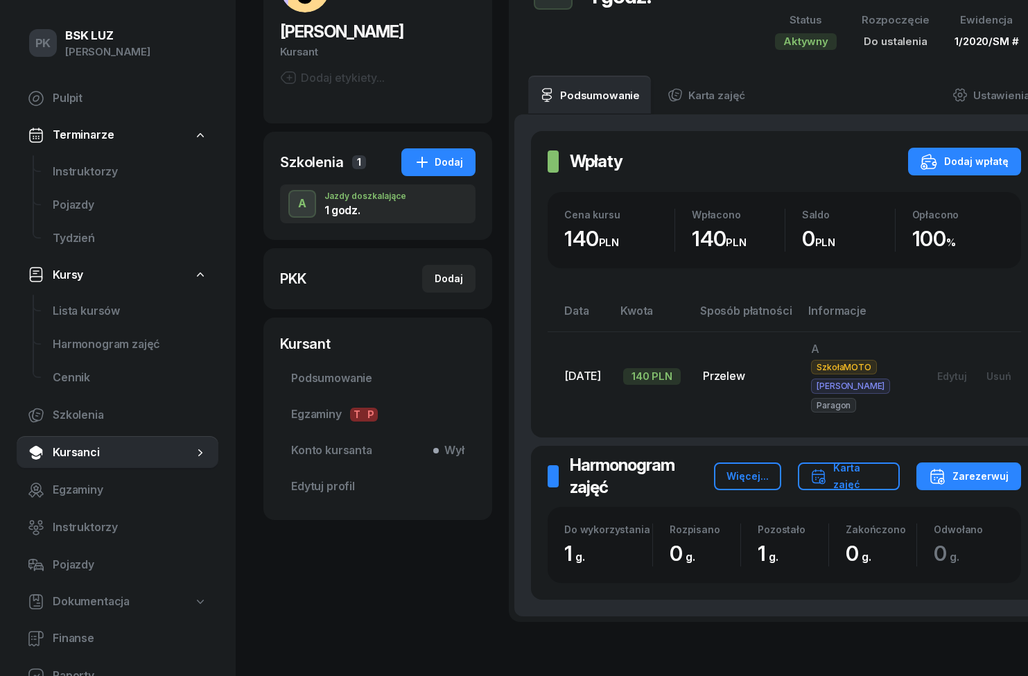
click at [55, 456] on span "Kursanci" at bounding box center [123, 453] width 141 height 18
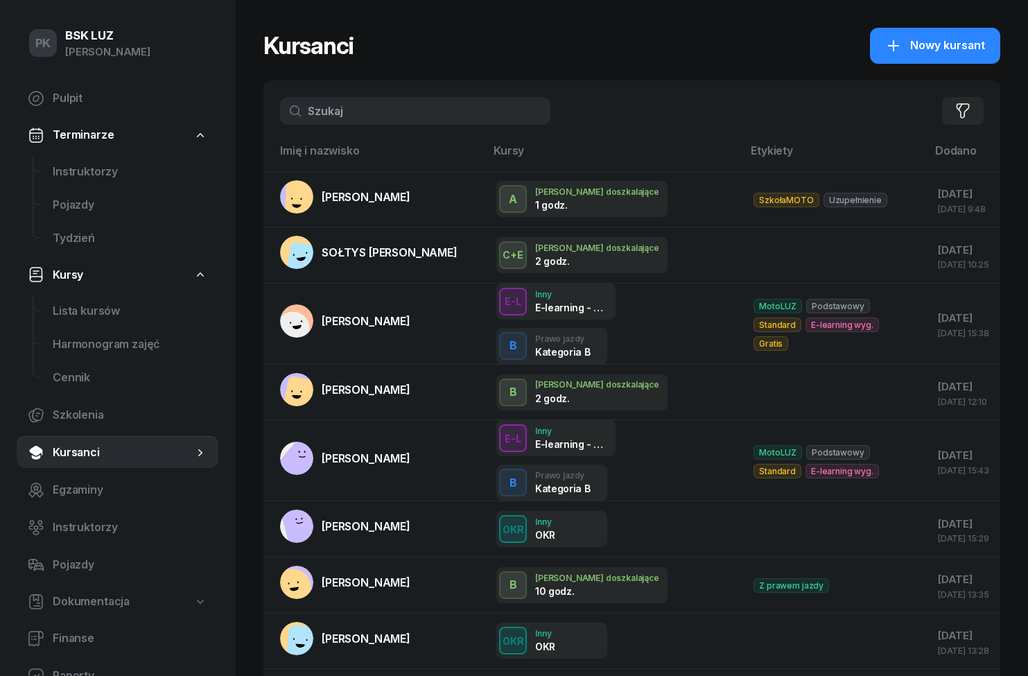
click at [67, 318] on span "Lista kursów" at bounding box center [130, 311] width 155 height 18
select select
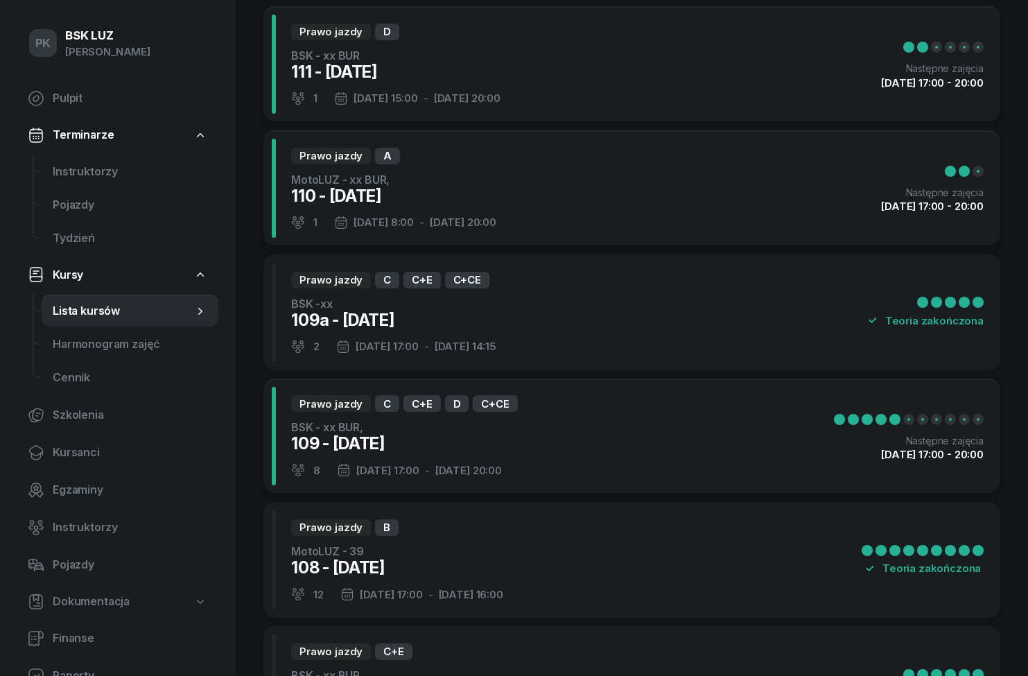
scroll to position [89, 0]
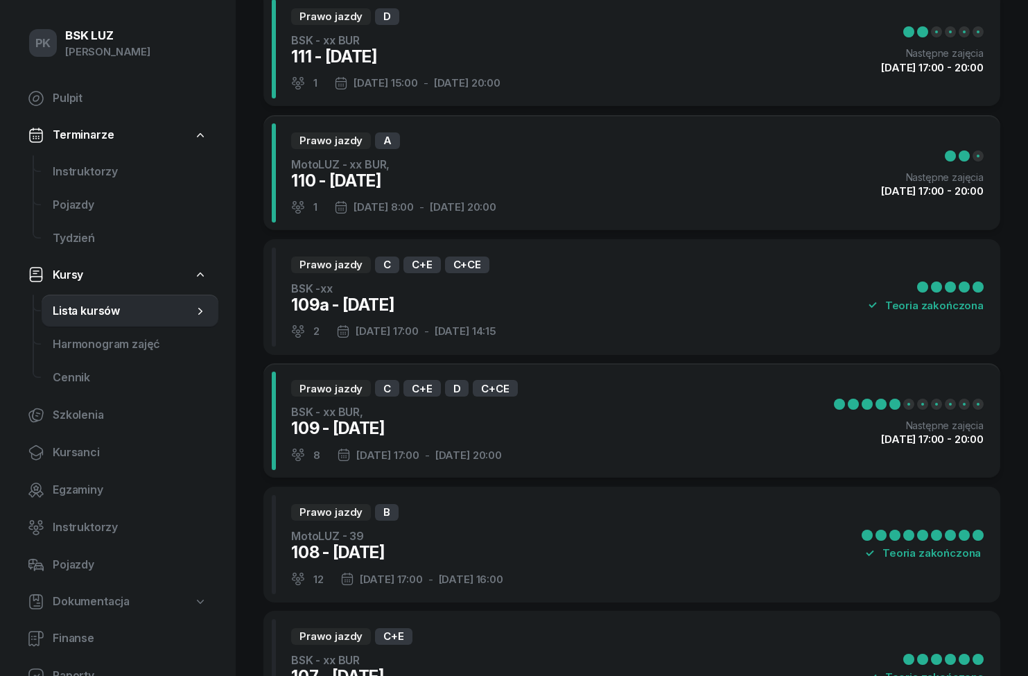
click at [357, 551] on div "108 - 2025/09/24" at bounding box center [397, 553] width 212 height 22
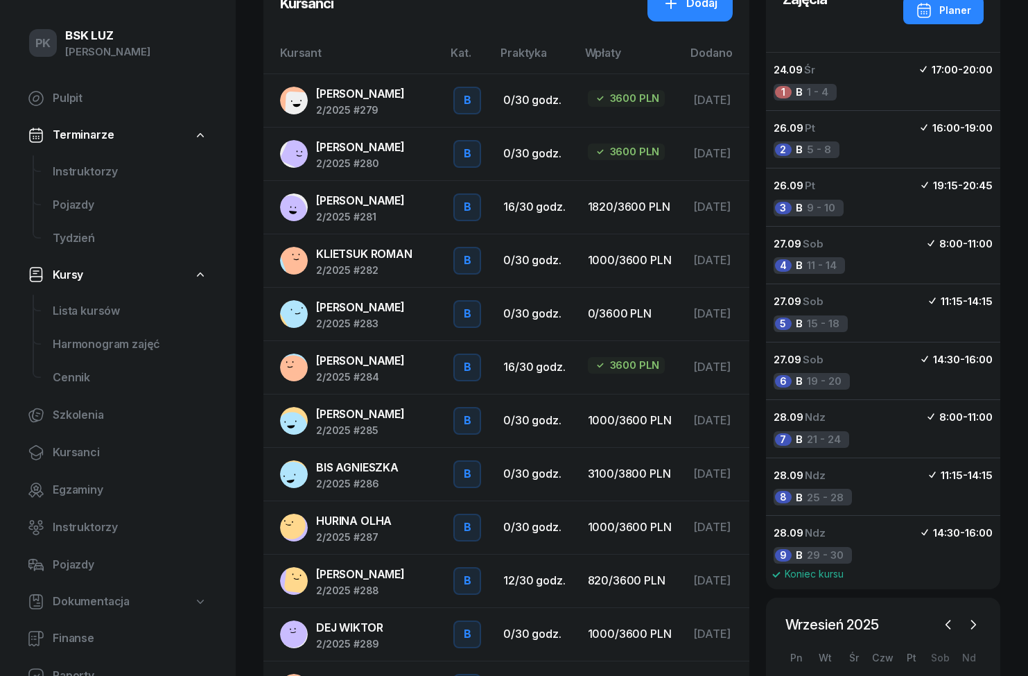
scroll to position [184, 0]
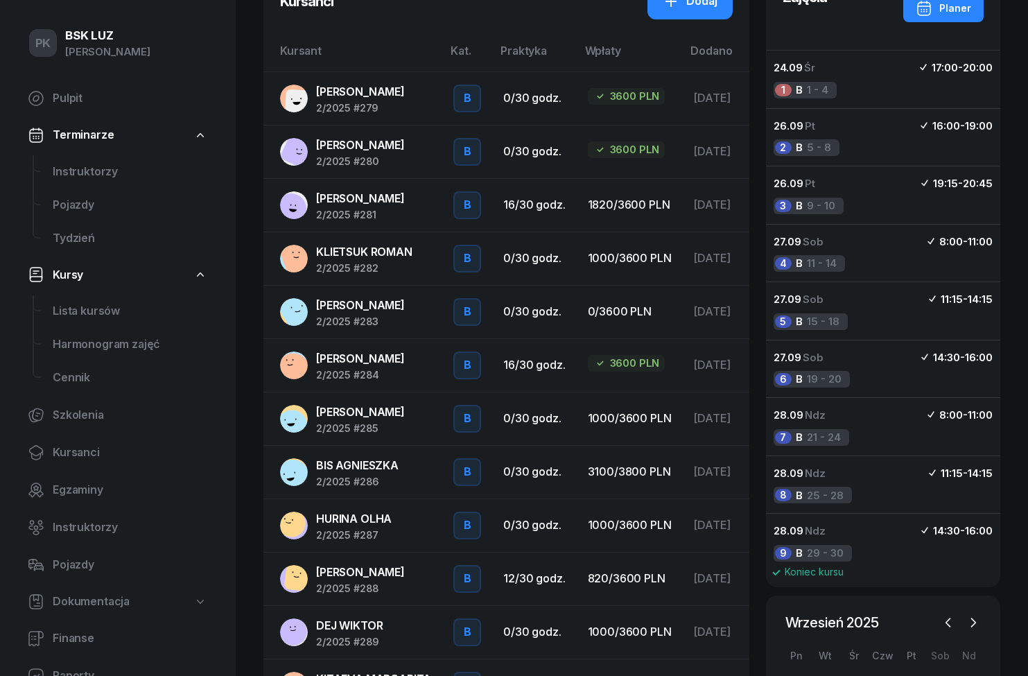
click at [335, 467] on span "BIS AGNIESZKA" at bounding box center [357, 465] width 83 height 14
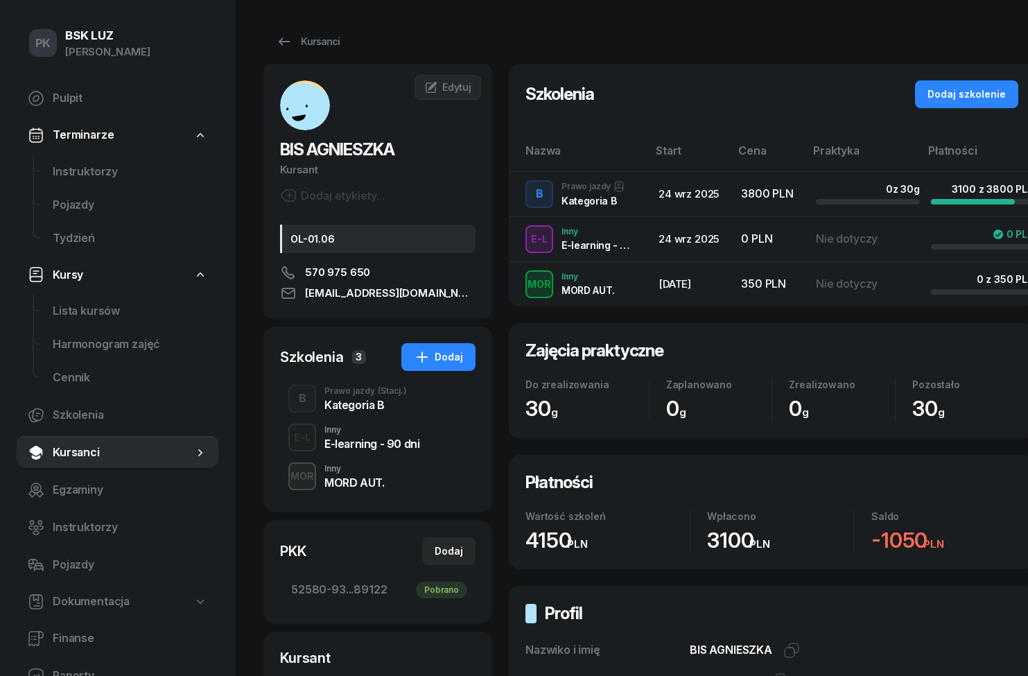
click at [338, 415] on div "B Prawo jazdy (Stacj.) Kategoria B" at bounding box center [378, 398] width 196 height 39
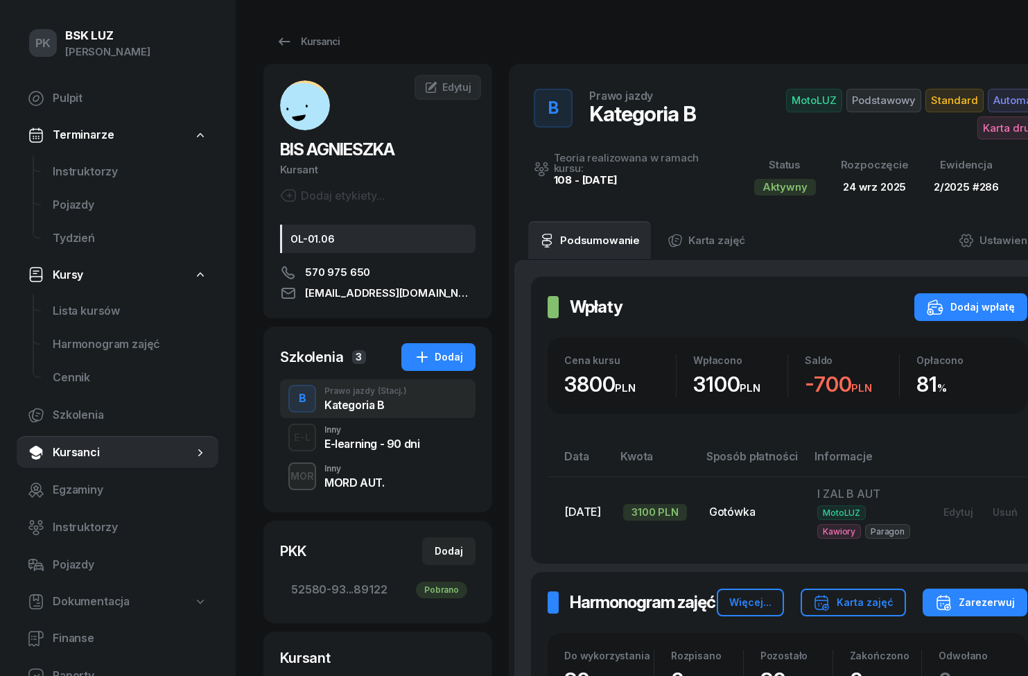
click at [967, 610] on button "Zarezerwuj" at bounding box center [975, 603] width 105 height 28
click at [873, 596] on div "Karta zajęć" at bounding box center [853, 602] width 80 height 17
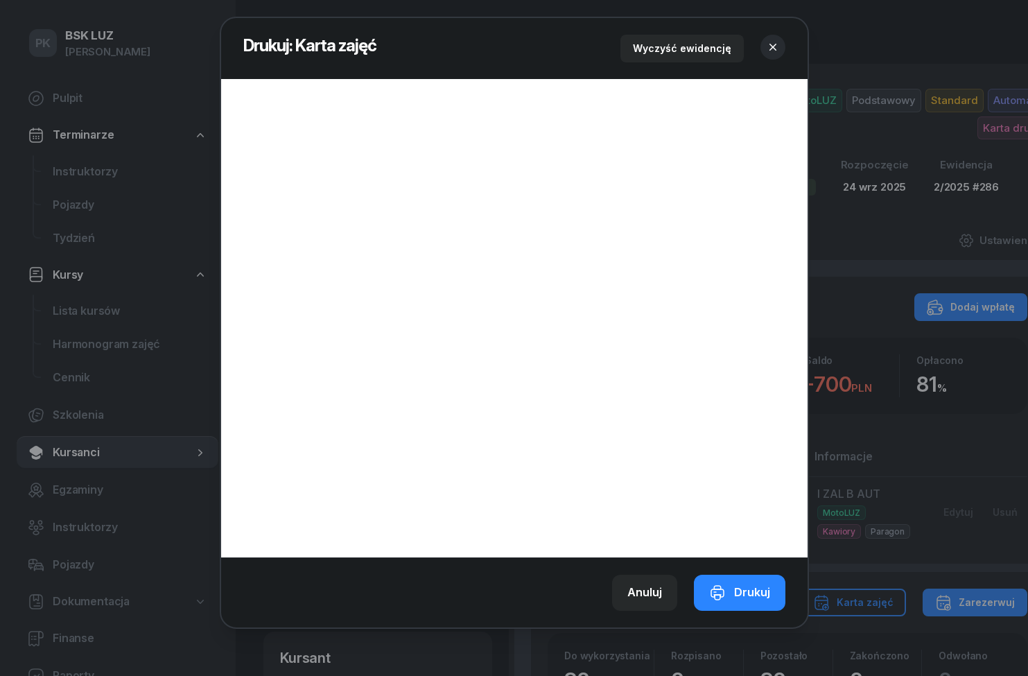
click at [763, 44] on button "button" at bounding box center [773, 47] width 25 height 25
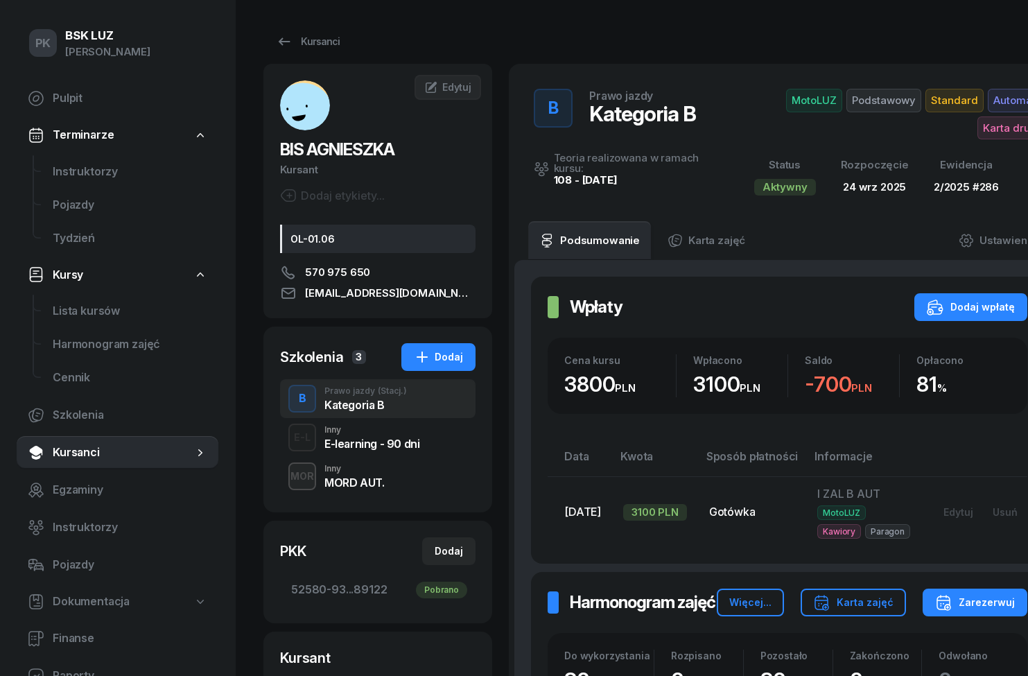
click at [59, 322] on link "Lista kursów" at bounding box center [130, 311] width 177 height 33
select select
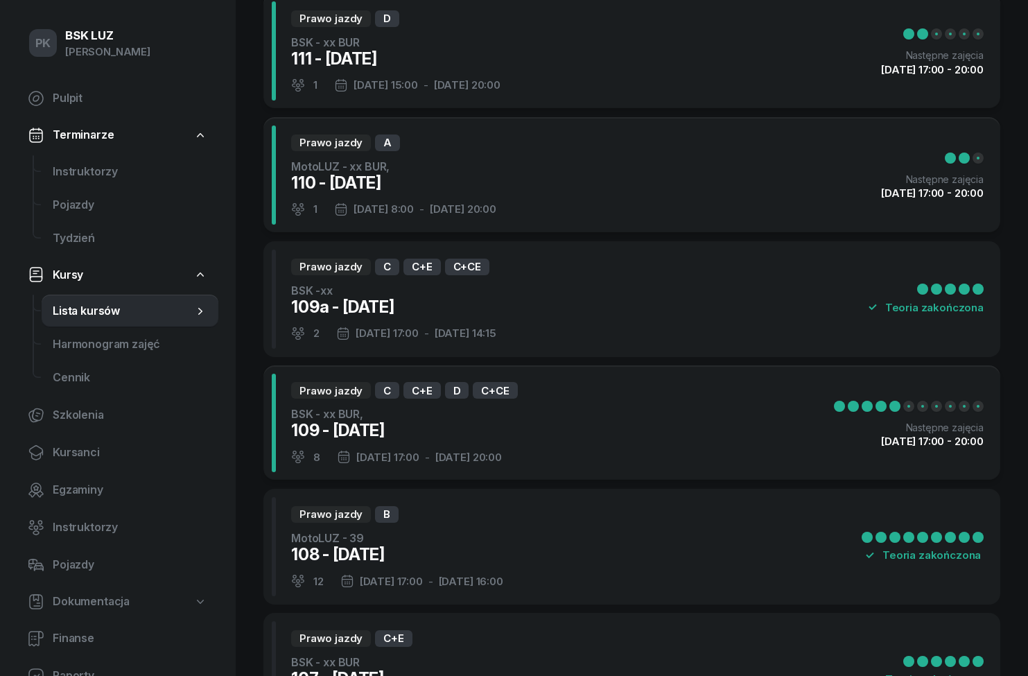
scroll to position [89, 0]
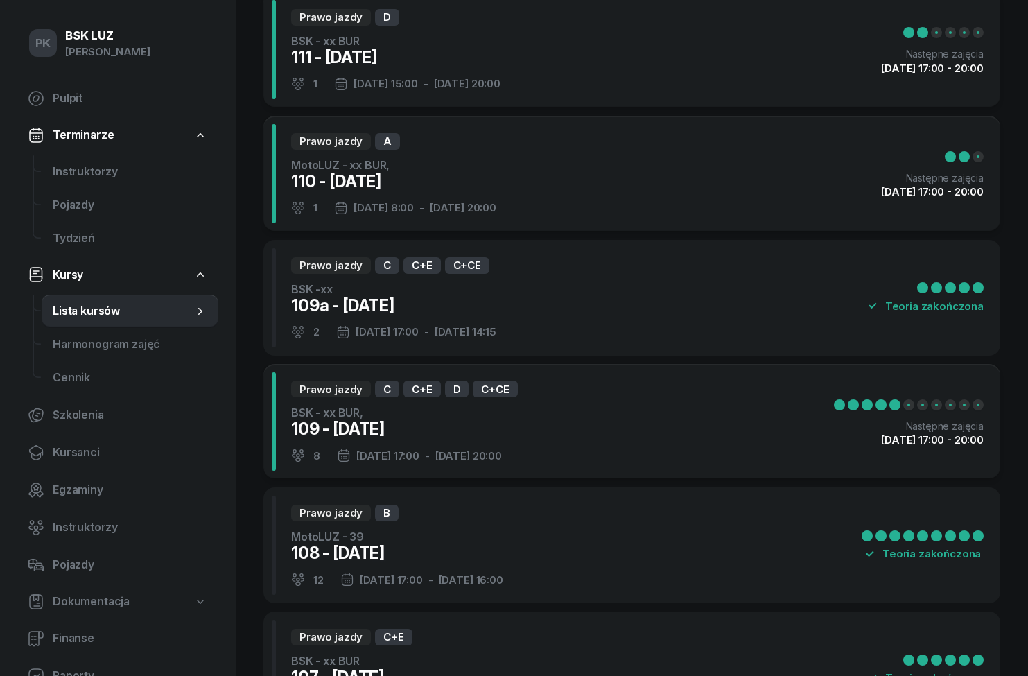
click at [388, 535] on div "MotoLUZ - 39" at bounding box center [397, 536] width 212 height 17
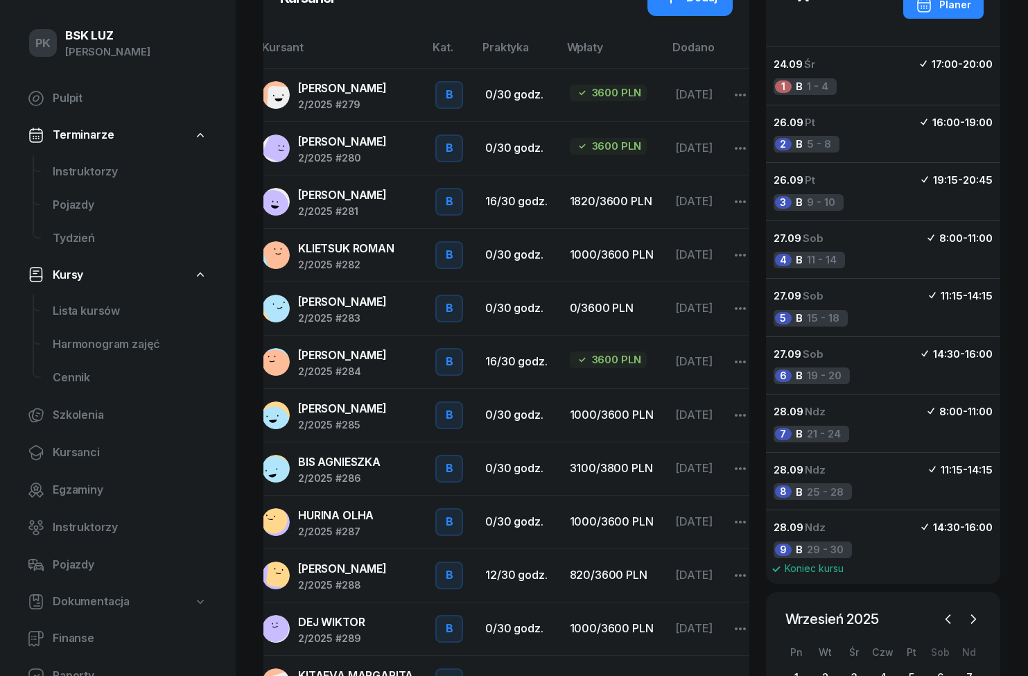
scroll to position [189, 0]
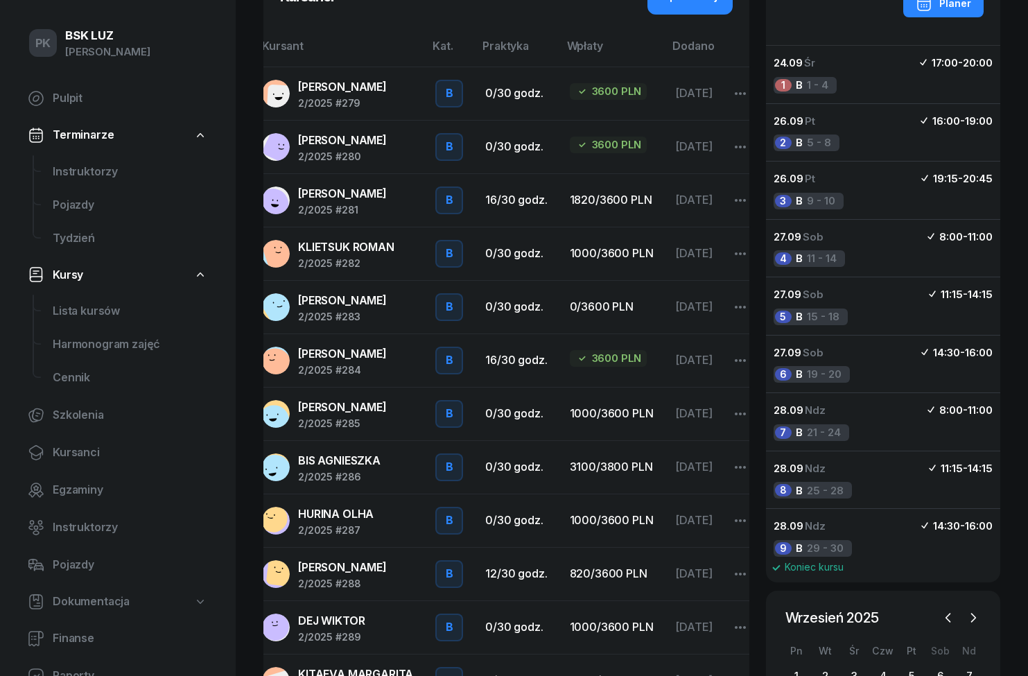
click at [328, 579] on span "2/2025 #288" at bounding box center [342, 584] width 89 height 10
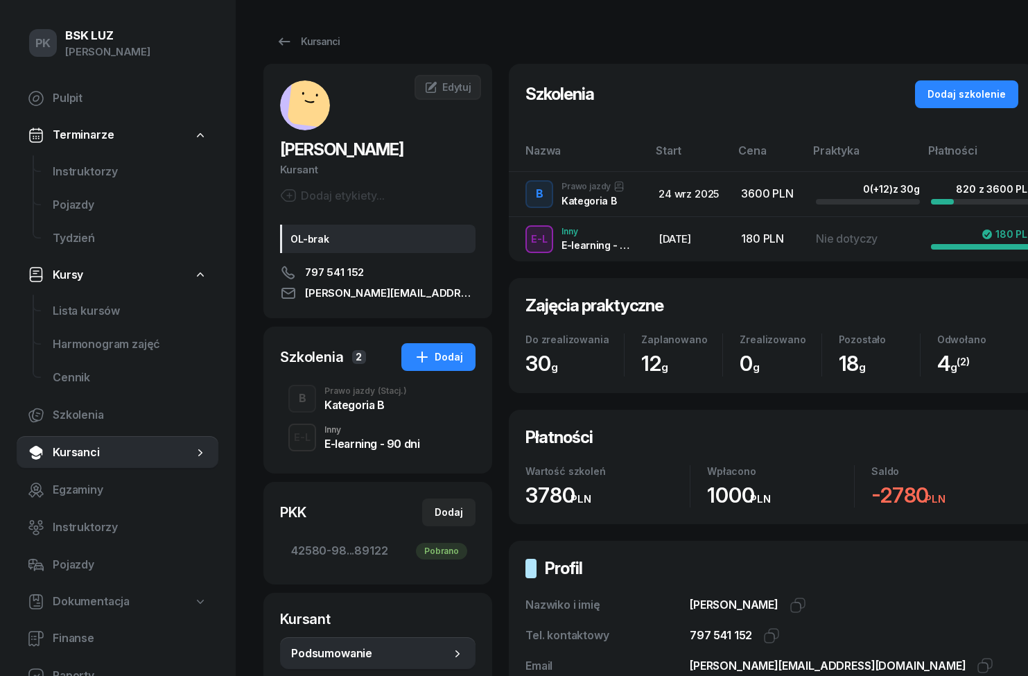
click at [379, 401] on div "Kategoria B" at bounding box center [365, 404] width 83 height 11
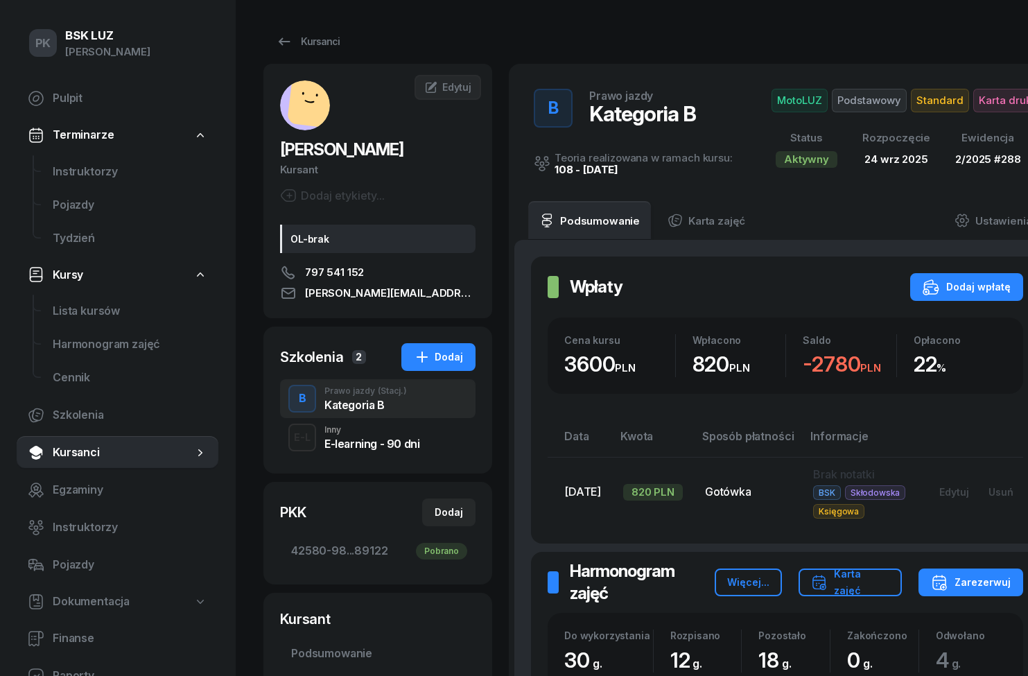
click at [890, 580] on div "Karta zajęć" at bounding box center [850, 582] width 79 height 33
